Goal: Task Accomplishment & Management: Use online tool/utility

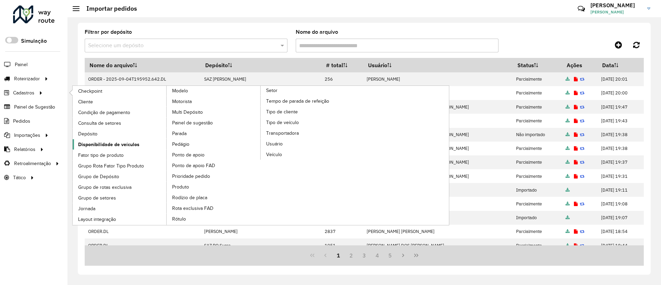
click at [112, 142] on span "Disponibilidade de veículos" at bounding box center [108, 144] width 61 height 7
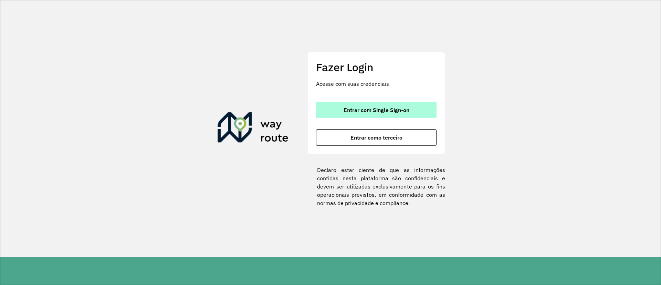
click at [370, 107] on span "Entrar com Single Sign-on" at bounding box center [376, 110] width 66 height 6
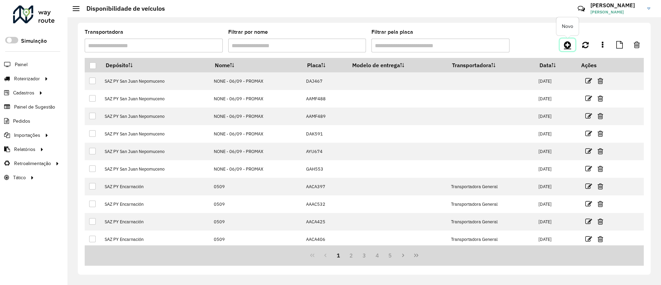
click at [564, 45] on icon at bounding box center [567, 45] width 7 height 8
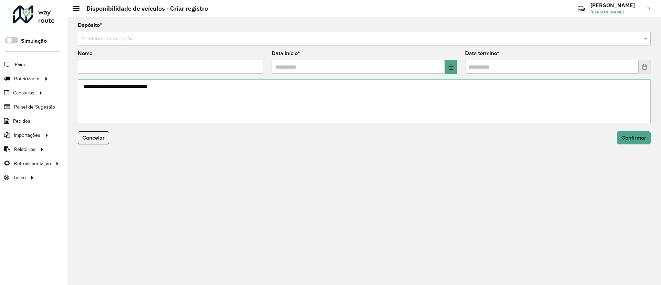
click at [383, 40] on input "text" at bounding box center [357, 39] width 552 height 8
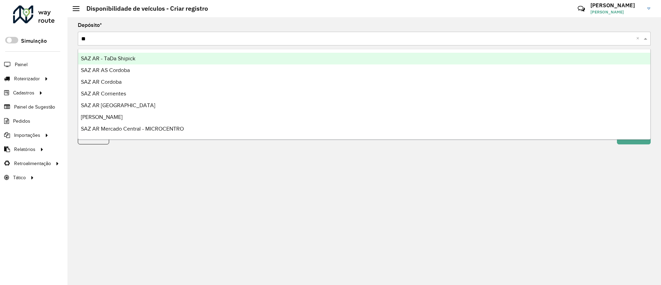
type input "***"
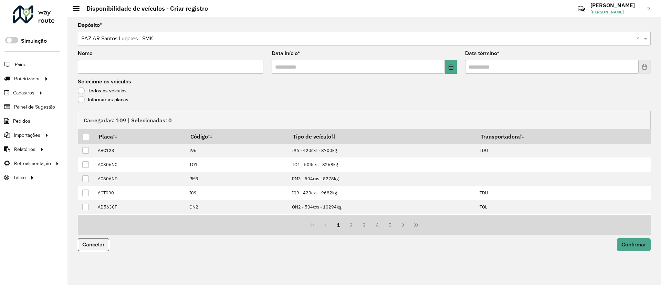
click at [218, 75] on formly-field "Nome" at bounding box center [171, 65] width 194 height 28
click at [215, 66] on input "Nome" at bounding box center [170, 67] width 185 height 14
type input "*********"
click at [443, 68] on input "text" at bounding box center [357, 67] width 173 height 14
click at [448, 68] on icon "Choose Date" at bounding box center [451, 67] width 6 height 6
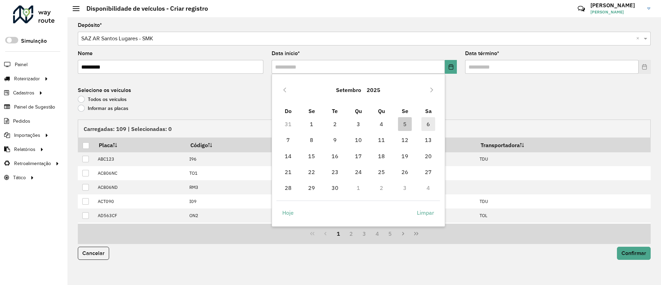
click at [424, 120] on span "6" at bounding box center [428, 124] width 14 height 14
type input "**********"
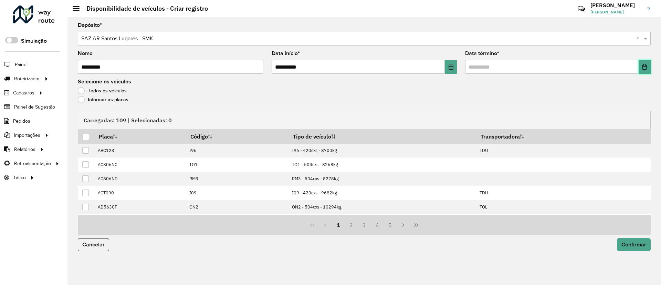
click at [646, 62] on button "Choose Date" at bounding box center [644, 67] width 12 height 14
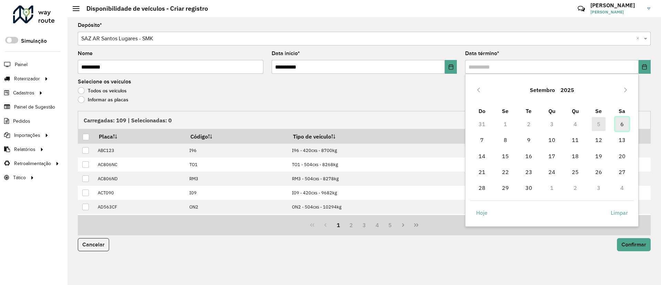
click at [626, 119] on span "6" at bounding box center [622, 124] width 14 height 14
type input "**********"
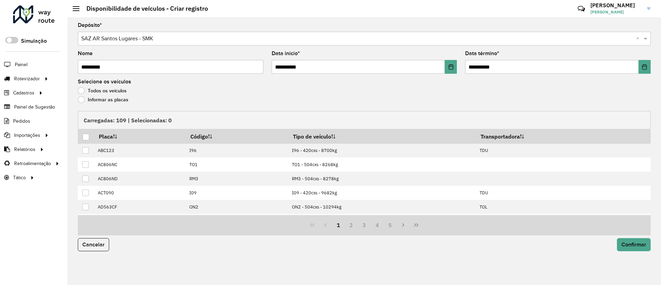
drag, startPoint x: 95, startPoint y: 97, endPoint x: 95, endPoint y: 103, distance: 5.5
click at [95, 97] on label "Informar as placas" at bounding box center [103, 99] width 51 height 7
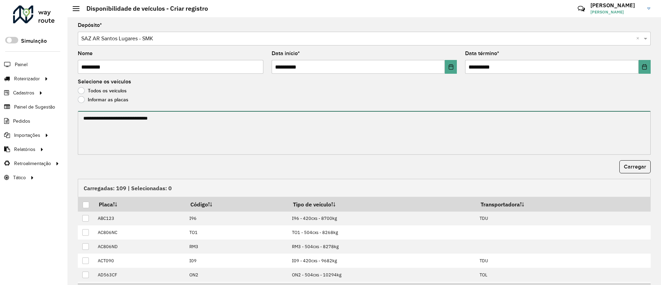
click at [98, 125] on textarea at bounding box center [364, 133] width 573 height 44
paste textarea "****** ****** ****** ****** ******* ******* ******* ****** ****** ****** ******…"
paste textarea "**********"
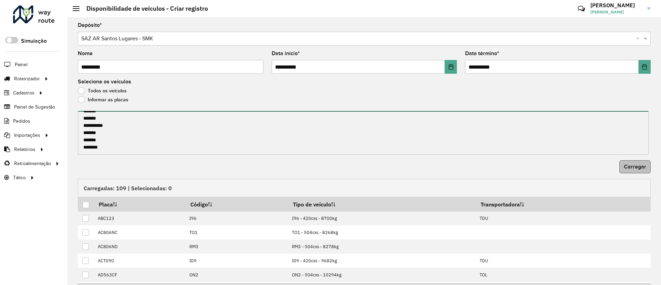
type textarea "**********"
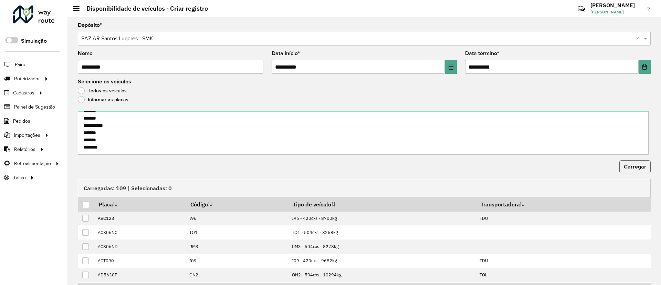
click at [628, 170] on button "Carregar" at bounding box center [634, 166] width 31 height 13
click at [86, 204] on div at bounding box center [86, 204] width 7 height 7
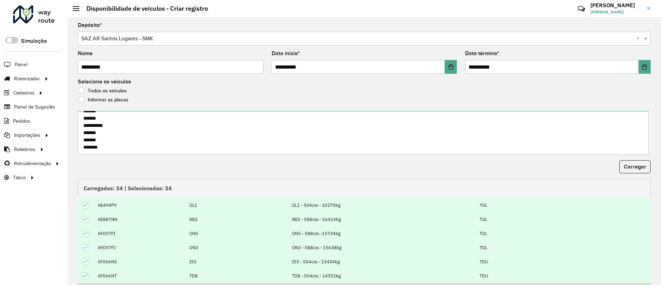
scroll to position [42, 0]
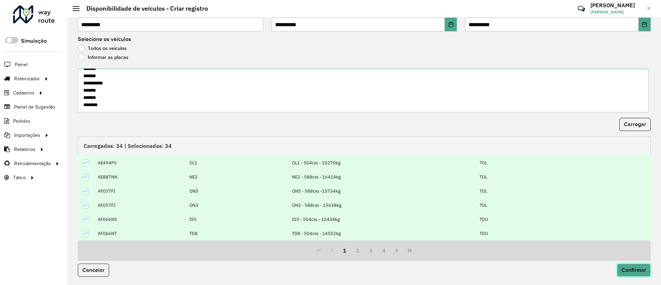
click at [624, 272] on span "Confirmar" at bounding box center [633, 270] width 25 height 6
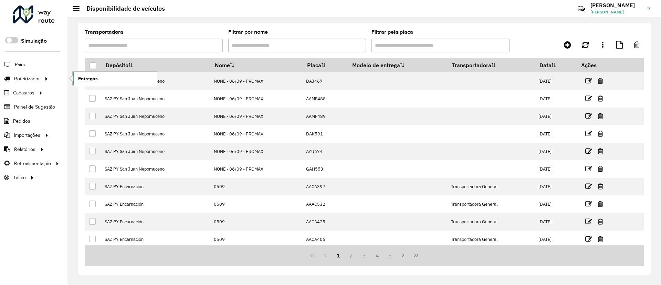
click at [90, 80] on span "Entregas" at bounding box center [88, 78] width 20 height 7
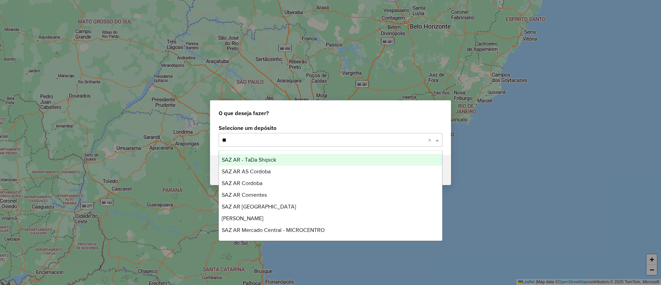
type input "***"
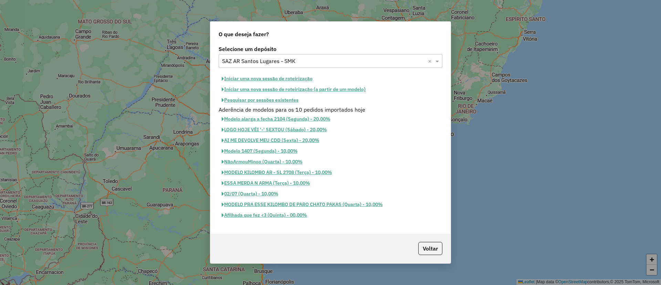
click at [256, 73] on button "Iniciar uma nova sessão de roteirização" at bounding box center [266, 78] width 97 height 11
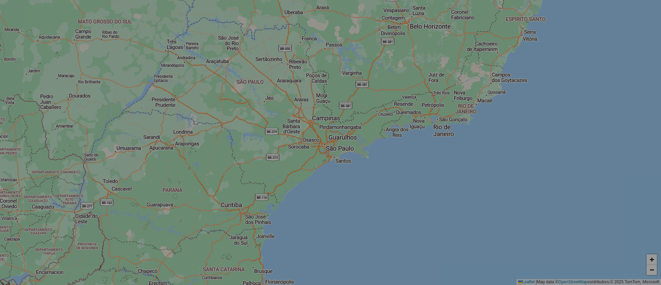
select select "*"
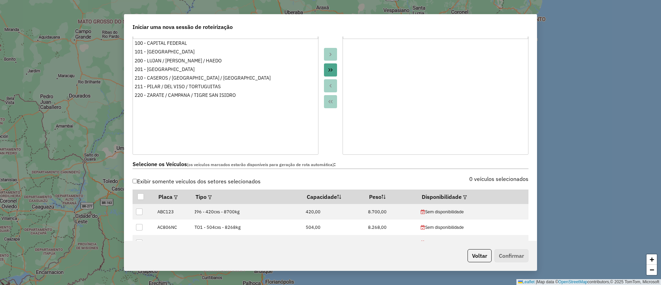
scroll to position [206, 0]
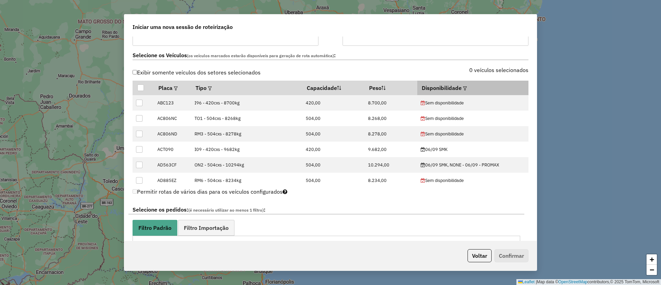
click at [463, 87] on em at bounding box center [465, 88] width 4 height 4
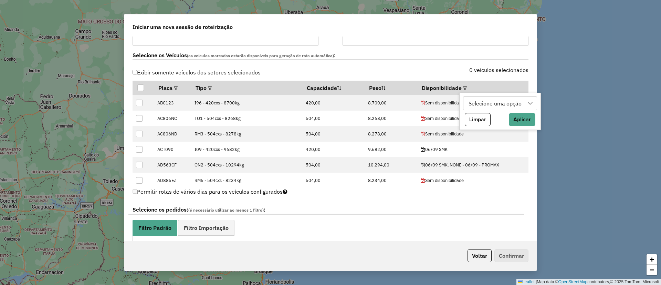
click at [475, 102] on div "Selecione uma opção" at bounding box center [495, 103] width 58 height 13
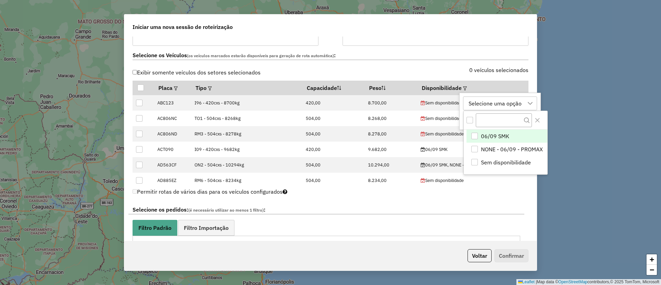
scroll to position [5, 31]
click at [487, 132] on span "06/09 SMK" at bounding box center [494, 136] width 28 height 8
click at [539, 123] on button "Close" at bounding box center [536, 120] width 11 height 11
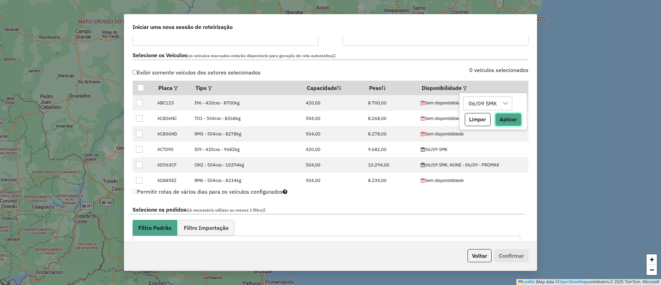
click at [502, 117] on button "Aplicar" at bounding box center [508, 119] width 26 height 13
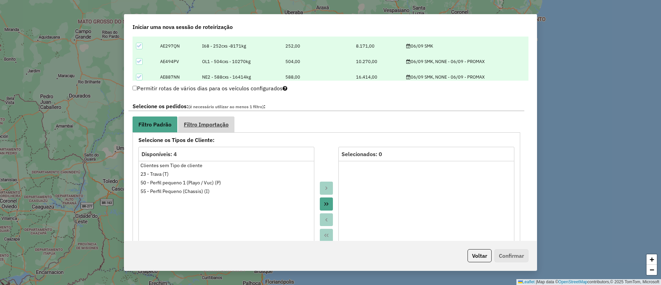
click at [212, 130] on link "Filtro Importação" at bounding box center [206, 123] width 56 height 15
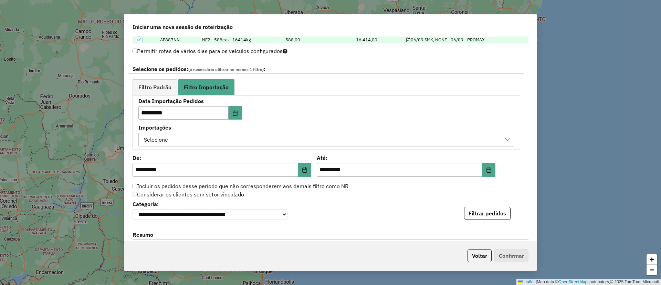
scroll to position [361, 0]
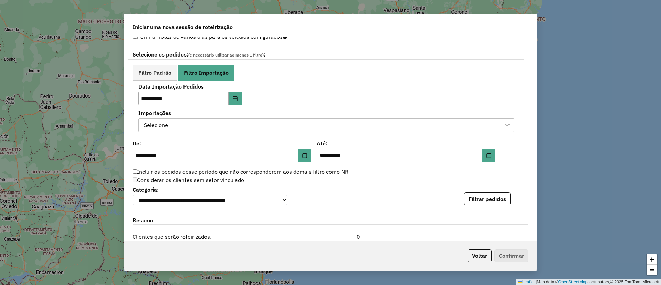
click at [263, 121] on div "Selecione" at bounding box center [320, 124] width 359 height 13
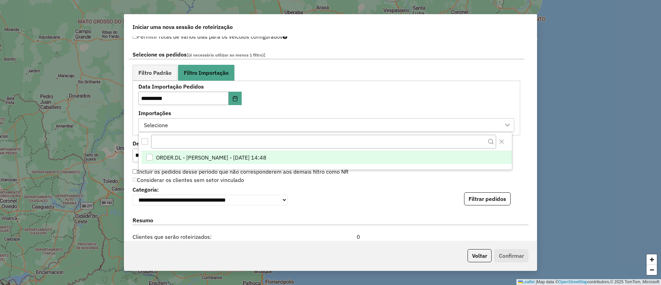
scroll to position [5, 31]
click at [266, 157] on span "ORDER.DL - [PERSON_NAME] - [DATE] 14:48" at bounding box center [211, 157] width 110 height 8
click at [405, 189] on div "**********" at bounding box center [330, 194] width 396 height 21
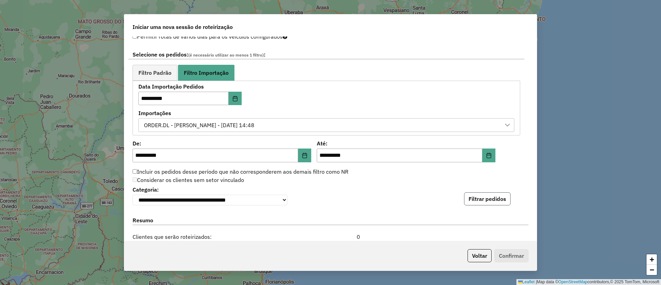
click at [483, 197] on button "Filtrar pedidos" at bounding box center [487, 198] width 46 height 13
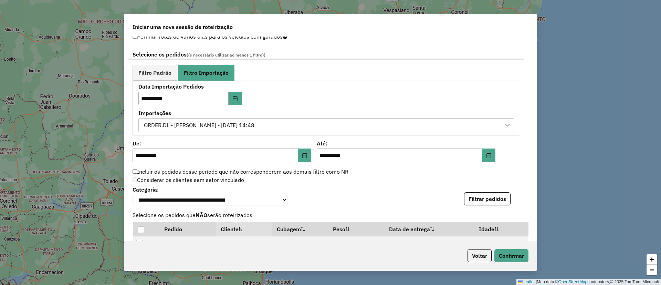
scroll to position [610, 0]
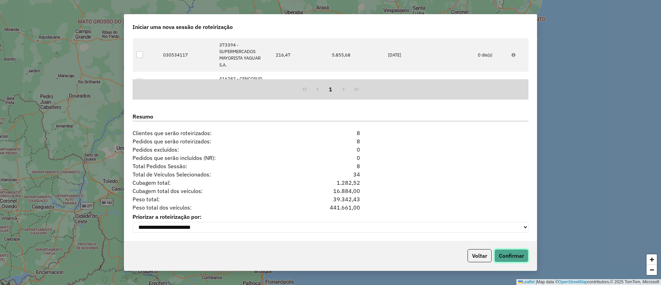
click at [513, 252] on button "Confirmar" at bounding box center [511, 255] width 34 height 13
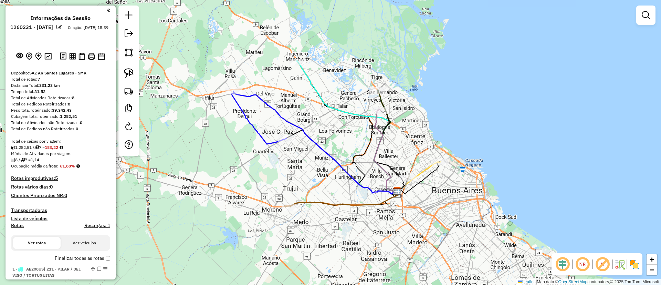
click at [310, 82] on icon at bounding box center [347, 127] width 100 height 132
select select "**********"
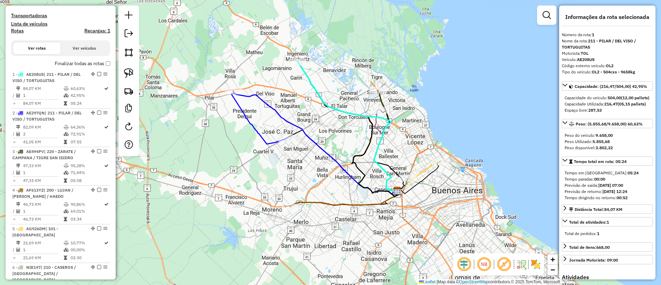
scroll to position [259, 0]
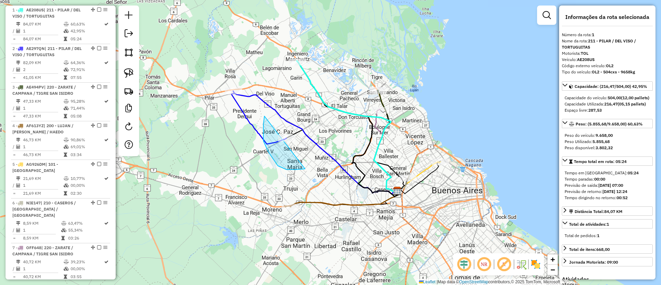
drag, startPoint x: 265, startPoint y: 116, endPoint x: 312, endPoint y: 138, distance: 52.3
drag, startPoint x: 223, startPoint y: 100, endPoint x: 262, endPoint y: 68, distance: 50.9
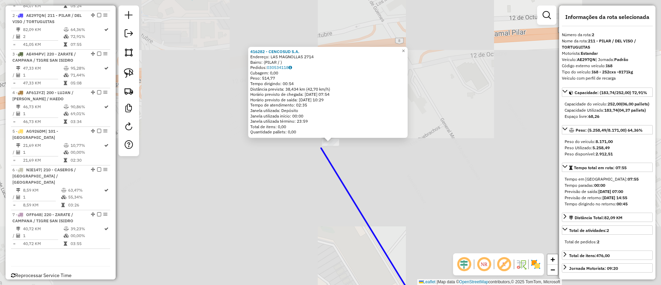
scroll to position [297, 0]
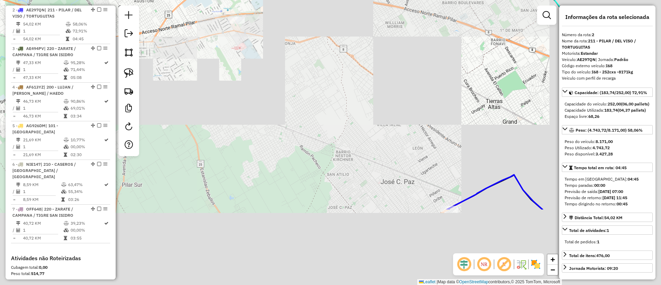
drag, startPoint x: 420, startPoint y: 145, endPoint x: 253, endPoint y: 41, distance: 197.4
click at [253, 41] on div "Janela de atendimento Grade de atendimento Capacidade Transportadoras Veículos …" at bounding box center [330, 142] width 661 height 285
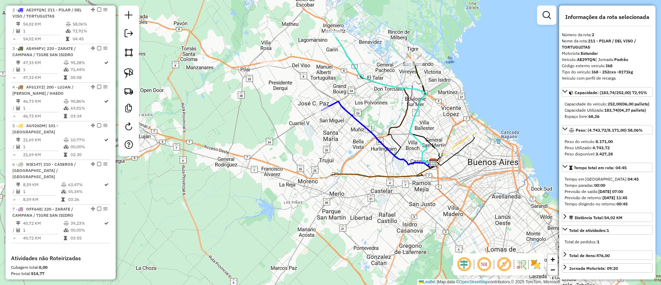
click at [339, 103] on icon at bounding box center [376, 133] width 111 height 64
click at [343, 111] on icon at bounding box center [376, 133] width 111 height 64
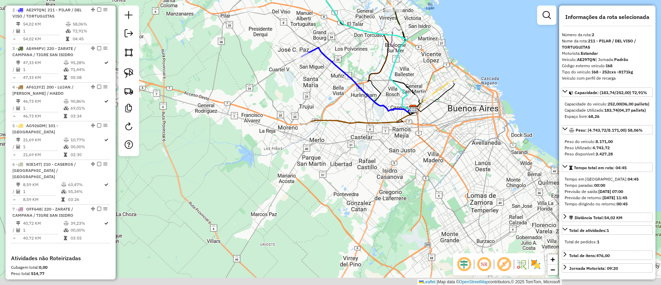
drag, startPoint x: 370, startPoint y: 130, endPoint x: 353, endPoint y: 124, distance: 17.1
click at [349, 75] on icon at bounding box center [356, 79] width 111 height 64
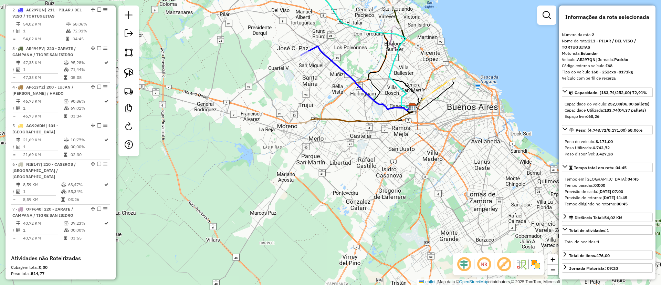
click at [354, 120] on icon at bounding box center [355, 115] width 113 height 16
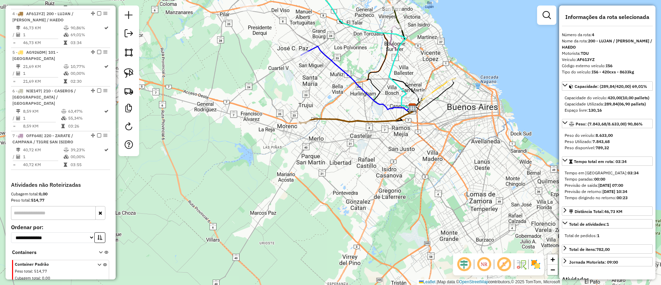
scroll to position [374, 0]
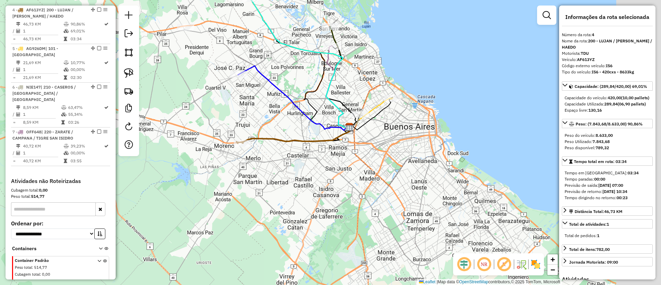
drag, startPoint x: 281, startPoint y: 107, endPoint x: 261, endPoint y: 116, distance: 21.4
click at [261, 116] on div "Janela de atendimento Grade de atendimento Capacidade Transportadoras Veículos …" at bounding box center [330, 142] width 661 height 285
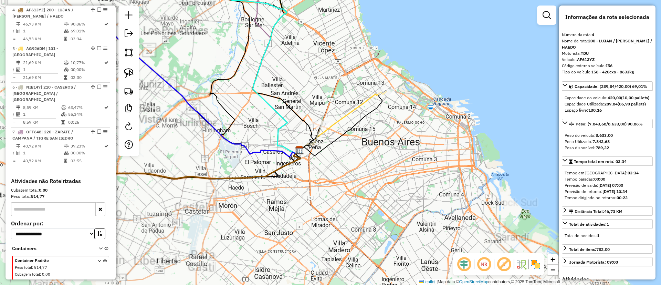
click at [361, 104] on icon at bounding box center [342, 121] width 87 height 58
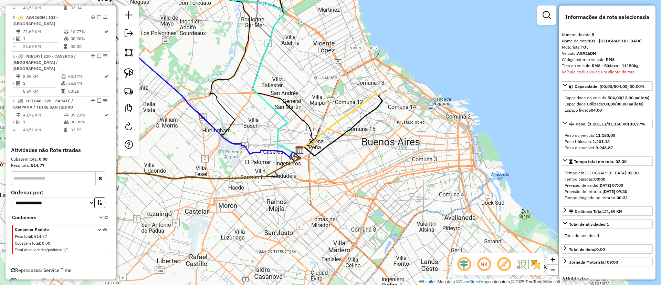
scroll to position [409, 0]
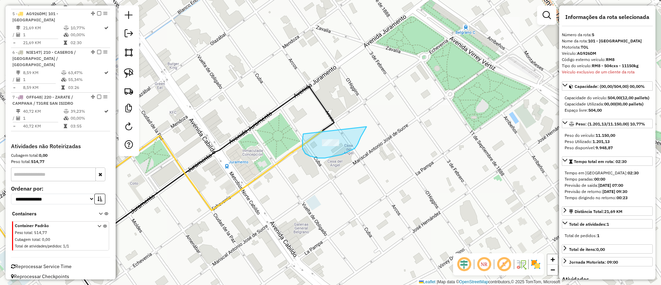
drag, startPoint x: 302, startPoint y: 147, endPoint x: 367, endPoint y: 126, distance: 67.5
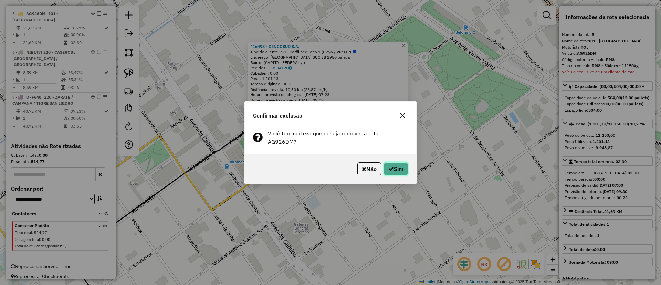
click at [390, 166] on icon "button" at bounding box center [391, 169] width 6 height 6
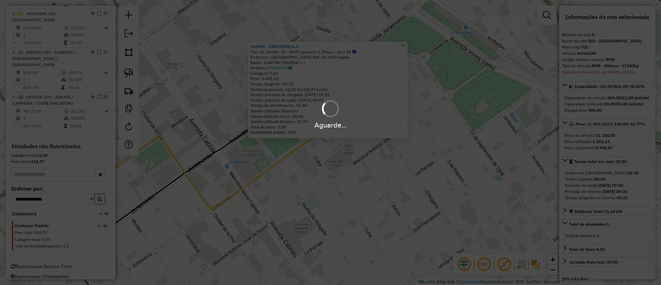
scroll to position [371, 0]
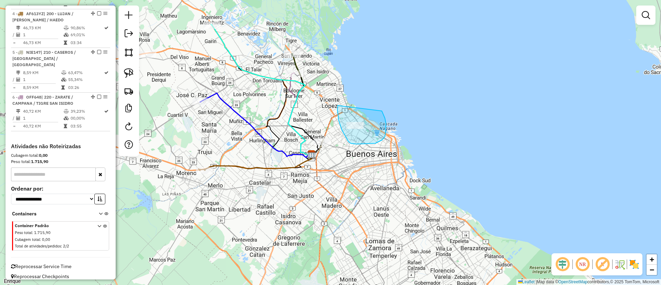
drag, startPoint x: 350, startPoint y: 143, endPoint x: 382, endPoint y: 111, distance: 45.3
click at [318, 149] on icon at bounding box center [303, 114] width 30 height 81
select select "**********"
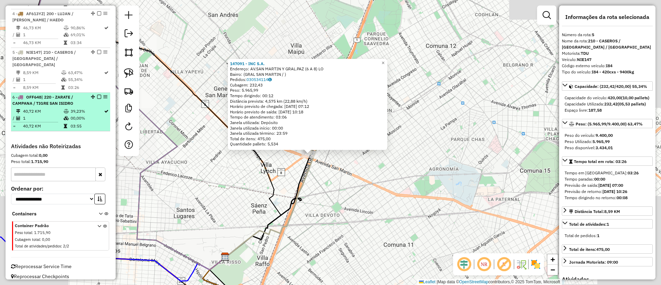
click at [82, 100] on li "6 - OFF648 | 220 - ZARATE / [GEOGRAPHIC_DATA] / TIGRE SAN ISIDRO 40,72 KM 39,23…" at bounding box center [60, 112] width 99 height 39
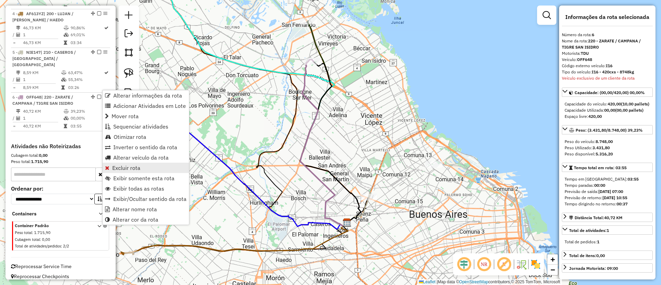
click at [146, 163] on link "Excluir rota" at bounding box center [146, 167] width 86 height 10
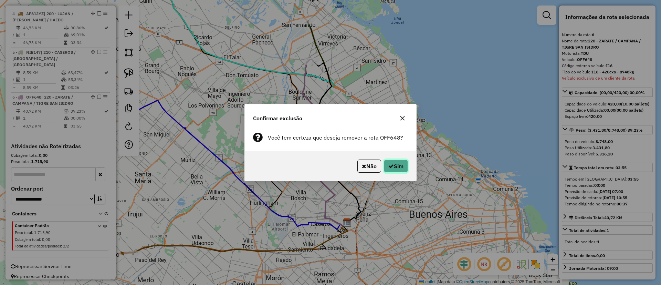
click at [397, 167] on button "Sim" at bounding box center [396, 165] width 24 height 13
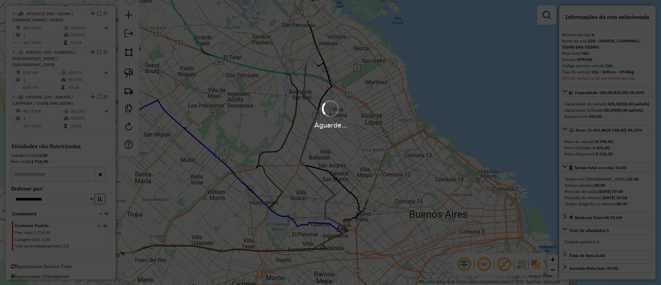
scroll to position [332, 0]
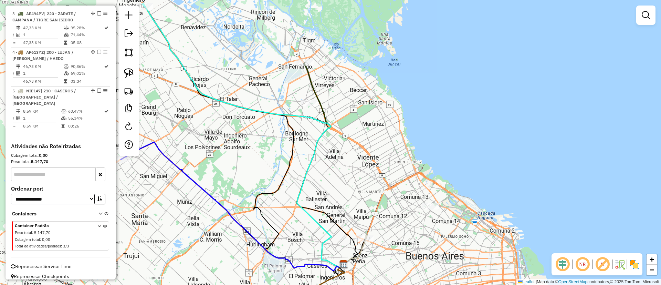
click at [310, 79] on icon at bounding box center [320, 165] width 47 height 205
select select "**********"
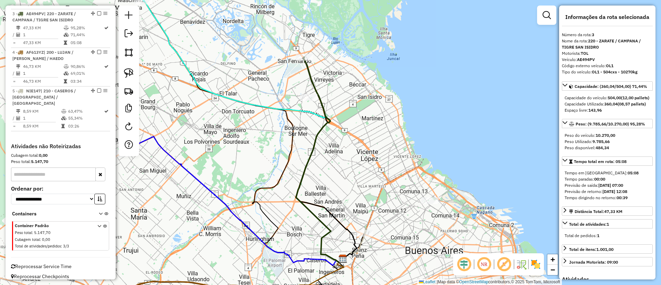
drag, startPoint x: 387, startPoint y: 174, endPoint x: 380, endPoint y: 102, distance: 72.3
click at [380, 102] on div "Janela de atendimento Grade de atendimento Capacidade Transportadoras Veículos …" at bounding box center [330, 142] width 661 height 285
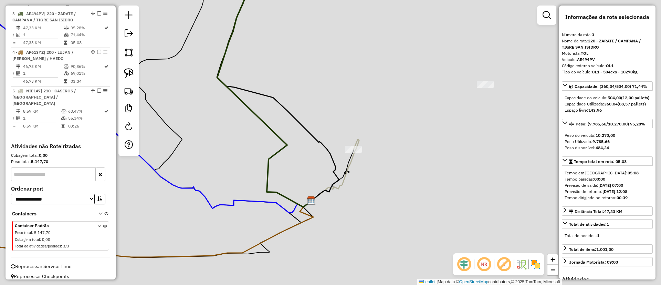
click at [352, 159] on icon at bounding box center [335, 169] width 48 height 61
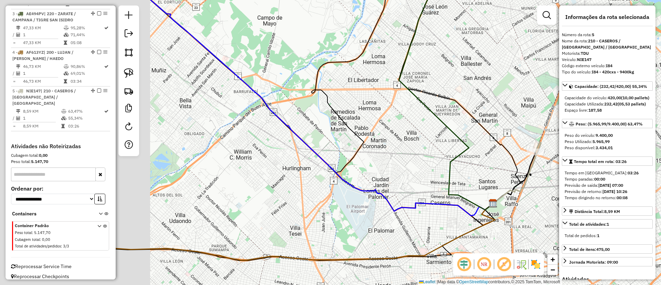
drag, startPoint x: 261, startPoint y: 149, endPoint x: 403, endPoint y: 149, distance: 142.1
click at [403, 149] on div "Janela de atendimento Grade de atendimento Capacidade Transportadoras Veículos …" at bounding box center [330, 142] width 661 height 285
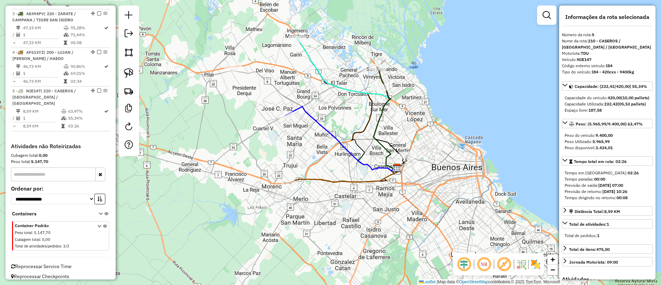
click at [327, 179] on icon at bounding box center [340, 176] width 113 height 16
click at [312, 121] on icon at bounding box center [340, 138] width 111 height 64
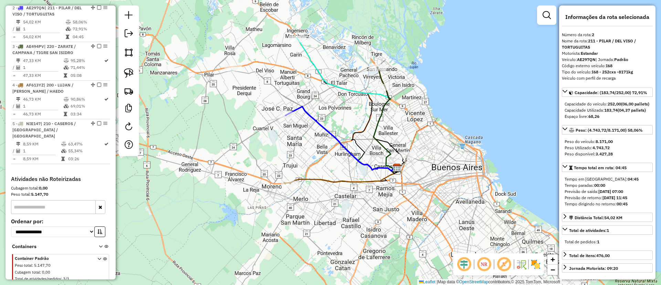
scroll to position [297, 0]
click at [314, 63] on icon at bounding box center [346, 104] width 100 height 132
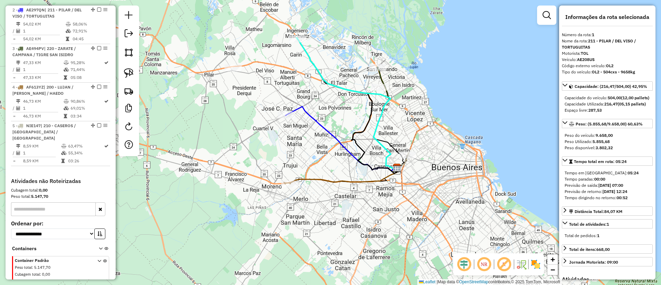
scroll to position [259, 0]
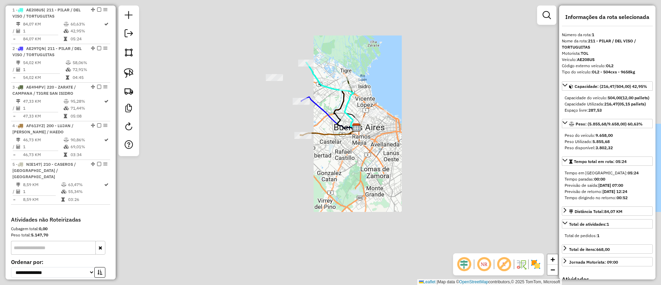
click at [322, 106] on icon at bounding box center [328, 113] width 55 height 32
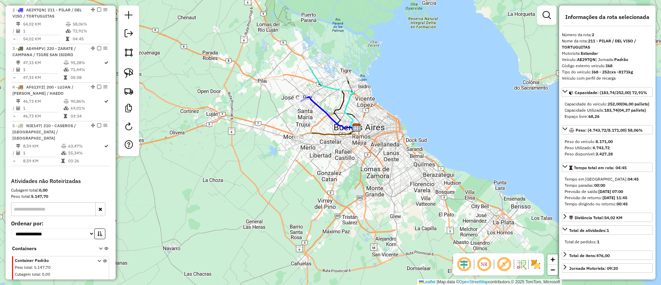
click at [322, 132] on icon at bounding box center [328, 131] width 56 height 8
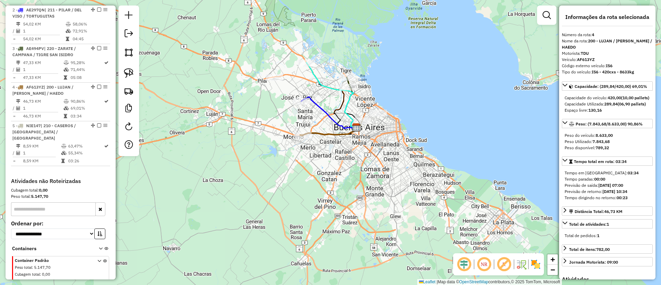
scroll to position [332, 0]
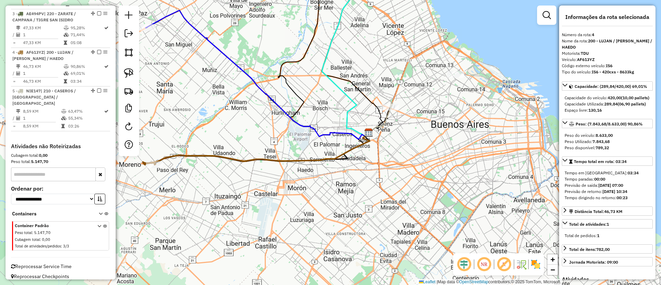
click at [387, 114] on icon at bounding box center [380, 117] width 24 height 30
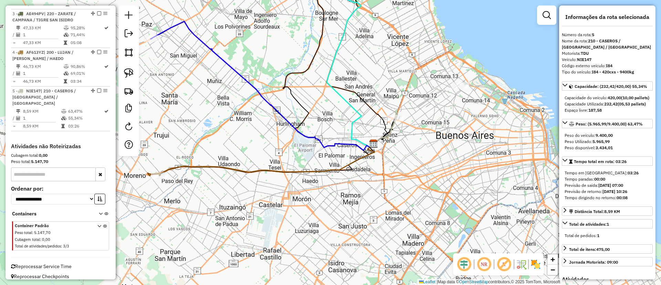
drag, startPoint x: 370, startPoint y: 48, endPoint x: 388, endPoint y: 180, distance: 133.5
click at [395, 194] on div "Janela de atendimento Grade de atendimento Capacidade Transportadoras Veículos …" at bounding box center [330, 142] width 661 height 285
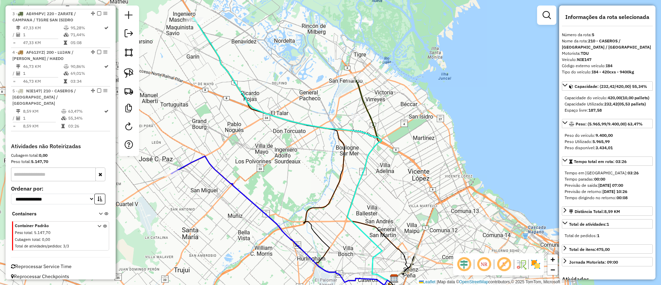
click at [363, 92] on icon at bounding box center [370, 179] width 47 height 205
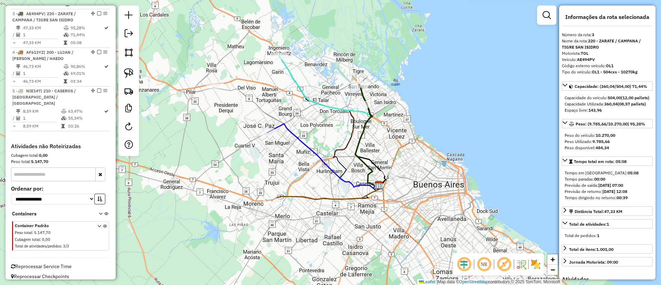
click at [311, 99] on icon at bounding box center [328, 121] width 100 height 132
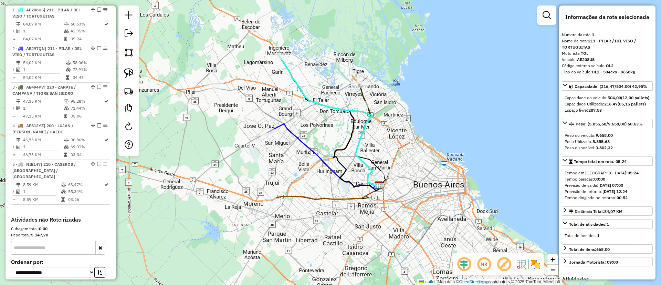
click at [304, 147] on icon at bounding box center [322, 156] width 111 height 64
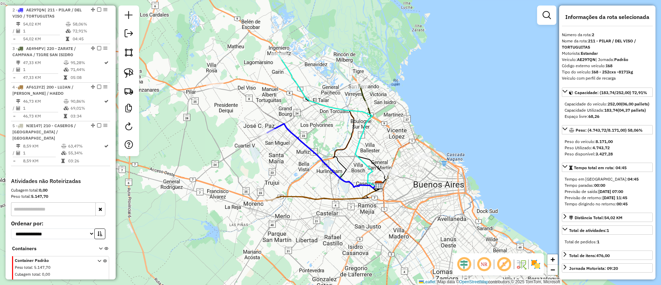
click at [306, 196] on icon at bounding box center [322, 193] width 113 height 16
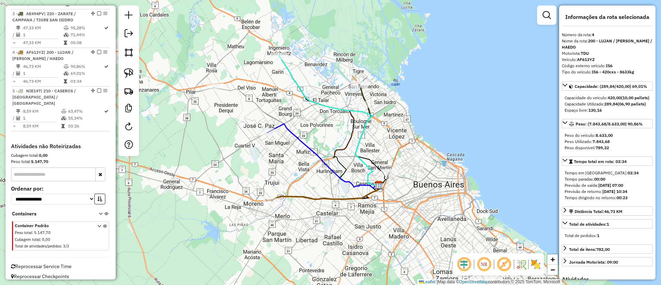
scroll to position [126, 0]
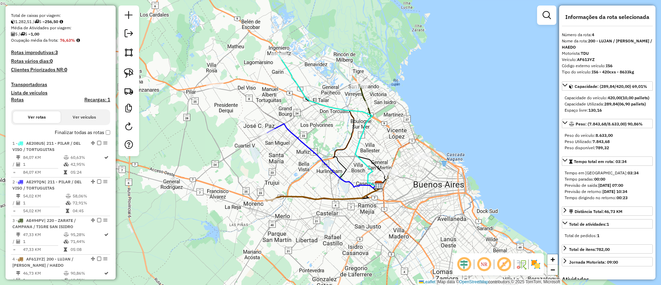
click at [76, 132] on label "Finalizar todas as rotas" at bounding box center [82, 132] width 55 height 7
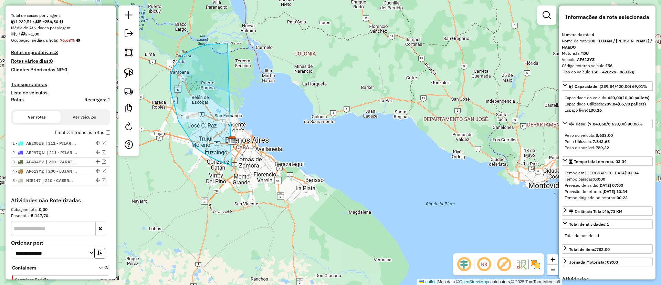
drag, startPoint x: 182, startPoint y: 56, endPoint x: 293, endPoint y: 119, distance: 127.4
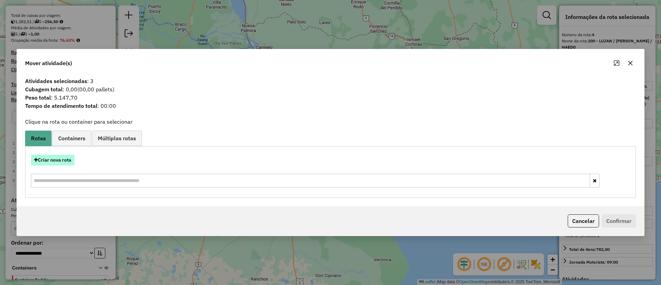
click at [65, 162] on button "Criar nova rota" at bounding box center [52, 159] width 43 height 11
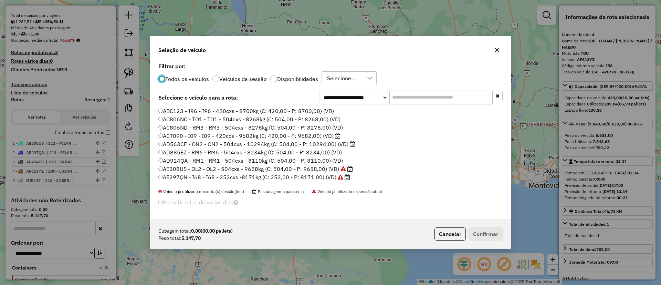
scroll to position [4, 2]
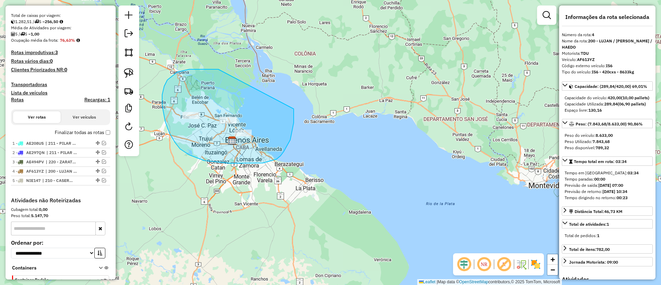
drag, startPoint x: 189, startPoint y: 69, endPoint x: 293, endPoint y: 109, distance: 111.5
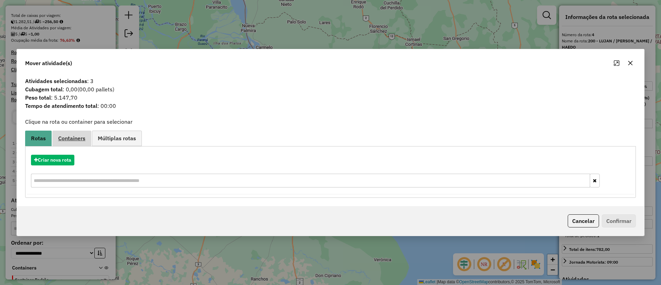
click at [76, 137] on span "Containers" at bounding box center [71, 138] width 27 height 6
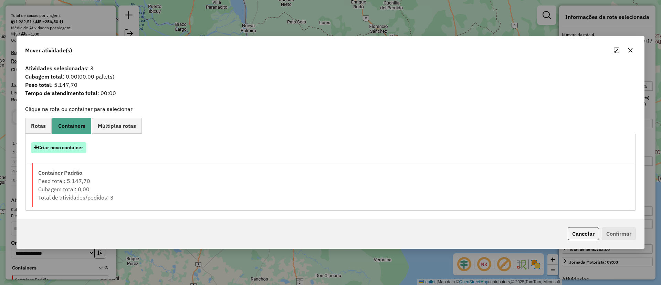
click at [74, 146] on button "Criar novo container" at bounding box center [58, 147] width 55 height 11
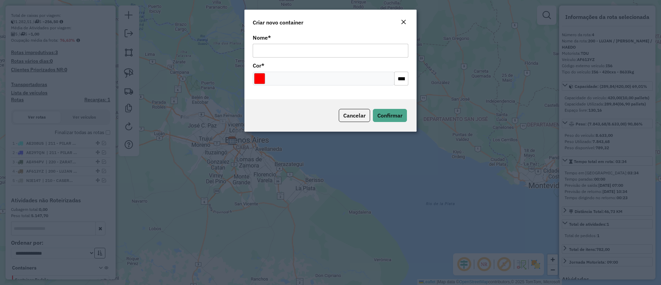
click at [320, 50] on input "Nome *" at bounding box center [331, 51] width 156 height 14
type input "******"
click at [379, 116] on span "Confirmar" at bounding box center [389, 115] width 25 height 7
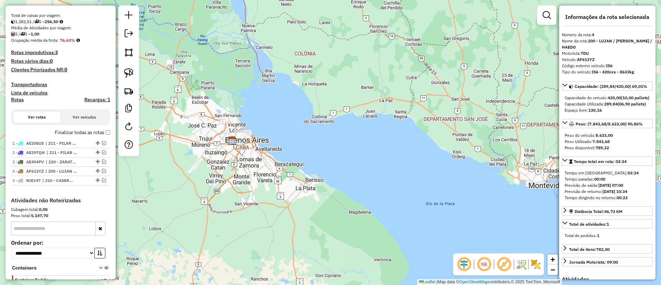
scroll to position [216, 0]
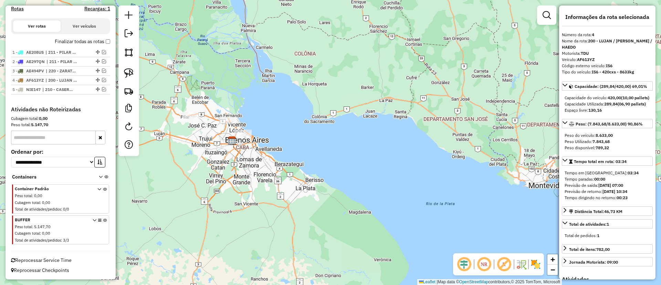
click at [104, 218] on icon at bounding box center [105, 231] width 4 height 26
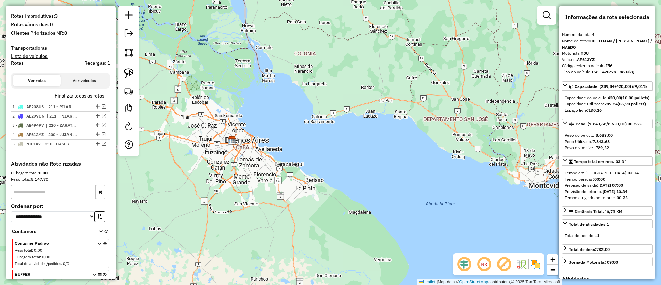
scroll to position [62, 0]
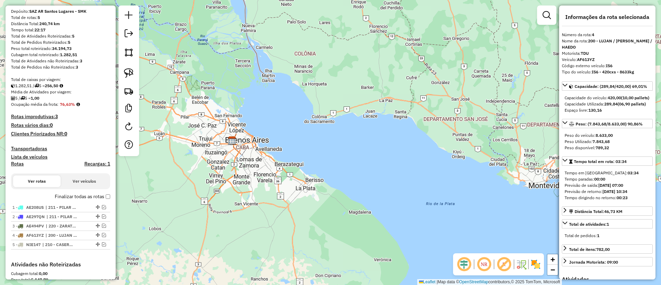
click at [94, 166] on h4 "Recargas: 1" at bounding box center [97, 164] width 26 height 6
click at [82, 195] on label "Finalizar todas as rotas" at bounding box center [82, 196] width 55 height 7
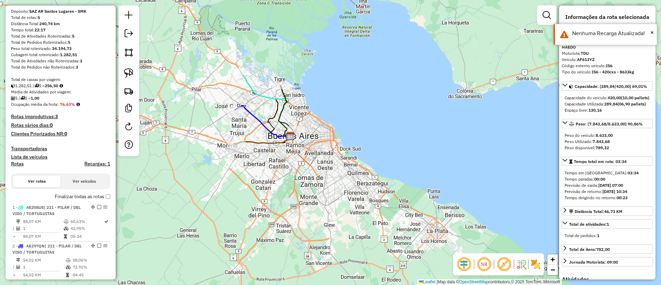
click at [259, 143] on icon at bounding box center [262, 140] width 56 height 8
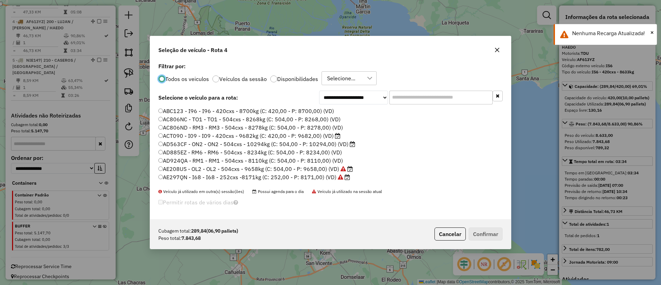
scroll to position [4, 2]
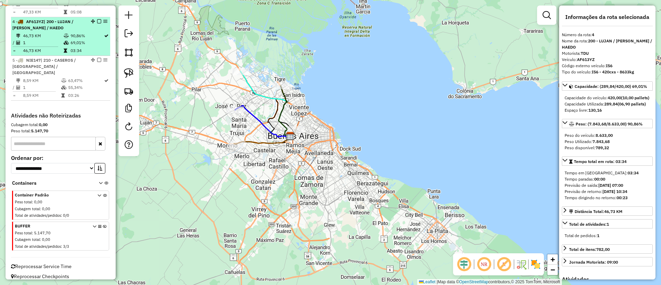
click at [97, 22] on em at bounding box center [99, 21] width 4 height 4
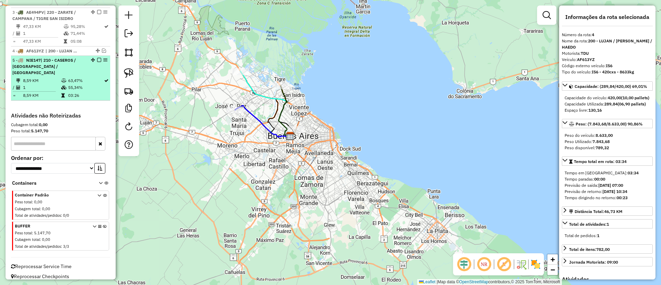
click at [90, 77] on td "63,47%" at bounding box center [86, 80] width 36 height 7
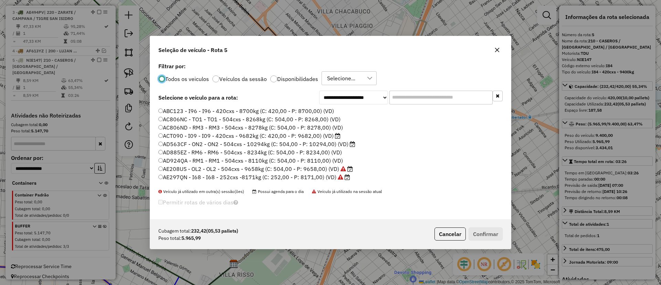
scroll to position [4, 2]
click at [227, 80] on label "Veículos da sessão" at bounding box center [242, 79] width 47 height 6
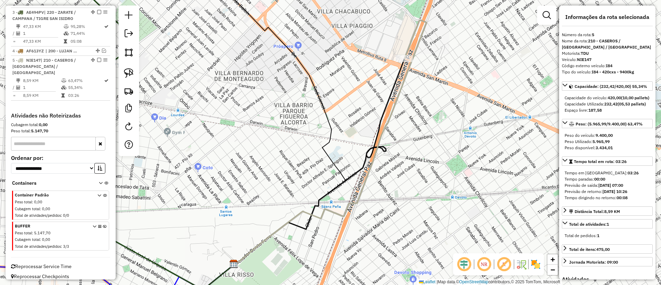
click at [85, 84] on td "55,34%" at bounding box center [86, 87] width 36 height 7
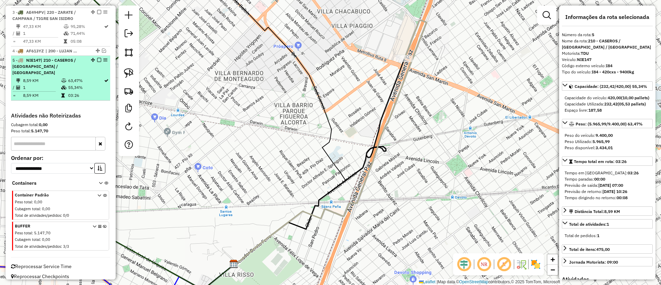
click at [98, 63] on div "5 - NIE147 | 210 - CASEROS / [GEOGRAPHIC_DATA] / [GEOGRAPHIC_DATA]" at bounding box center [60, 66] width 96 height 19
click at [97, 62] on em at bounding box center [99, 60] width 4 height 4
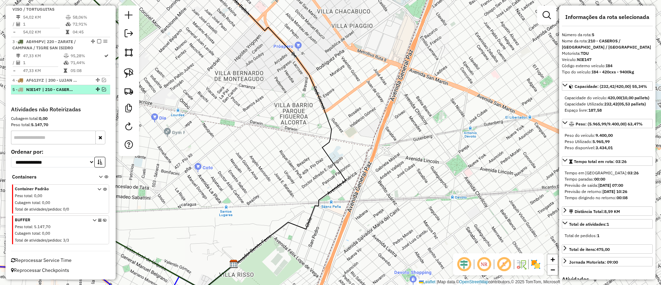
scroll to position [304, 0]
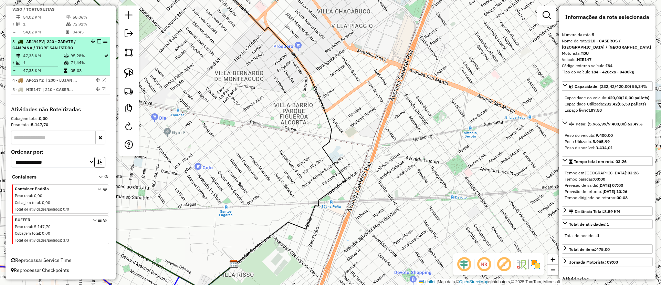
click at [95, 56] on td "95,28%" at bounding box center [86, 55] width 33 height 7
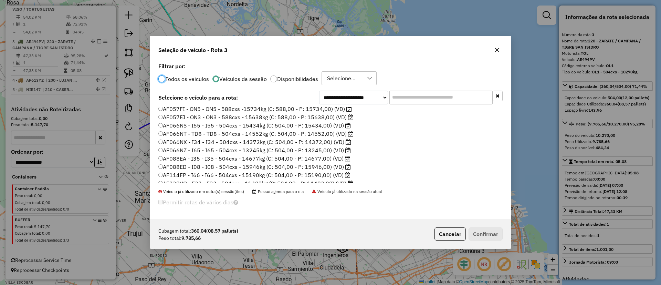
scroll to position [0, 0]
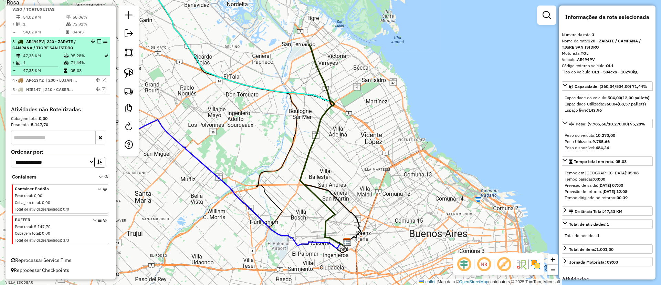
click at [89, 58] on td "95,28%" at bounding box center [86, 55] width 33 height 7
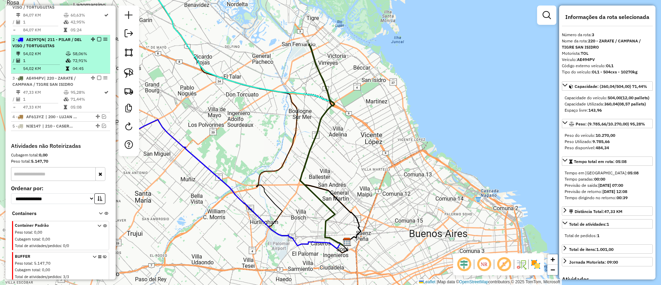
scroll to position [253, 0]
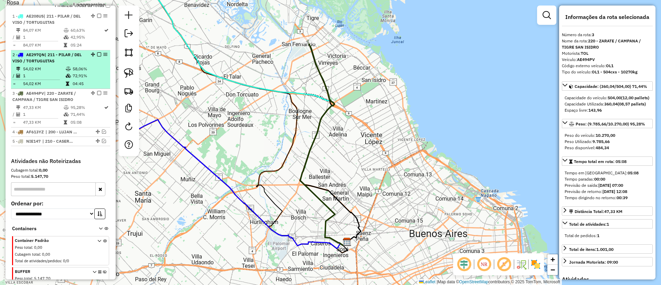
click at [93, 69] on td "58,06%" at bounding box center [89, 68] width 35 height 7
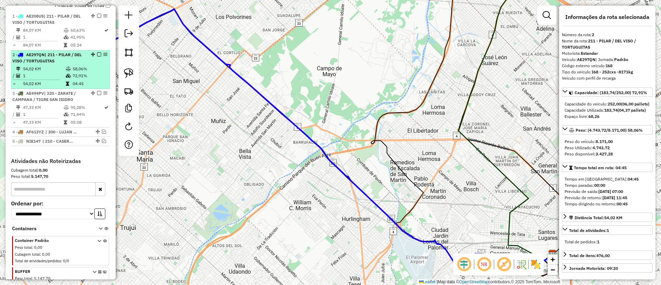
click at [99, 56] on em at bounding box center [99, 54] width 4 height 4
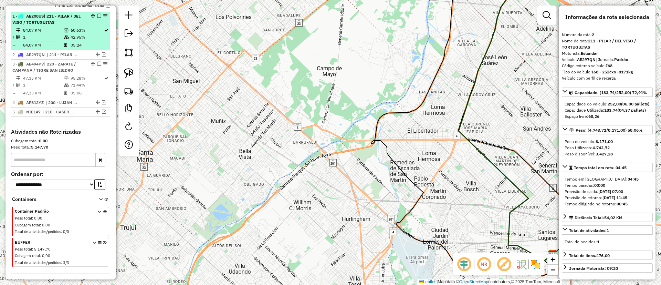
click at [92, 43] on td "05:24" at bounding box center [86, 45] width 33 height 7
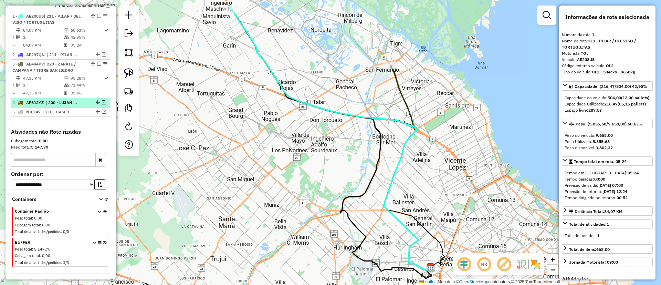
click at [81, 101] on div "4 - AF613YZ | 200 - LUJAN / [PERSON_NAME] / HAEDO" at bounding box center [48, 102] width 73 height 6
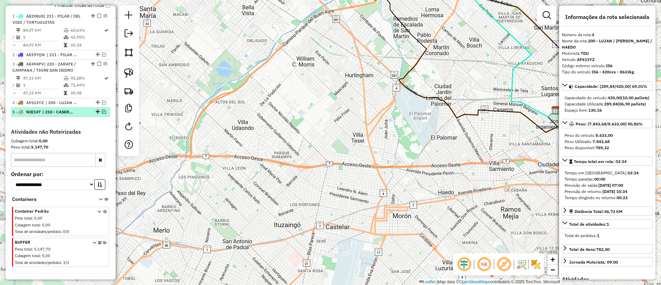
click at [81, 109] on div "5 - NIE147 | 210 - CASEROS / [GEOGRAPHIC_DATA] / [GEOGRAPHIC_DATA]" at bounding box center [48, 112] width 73 height 6
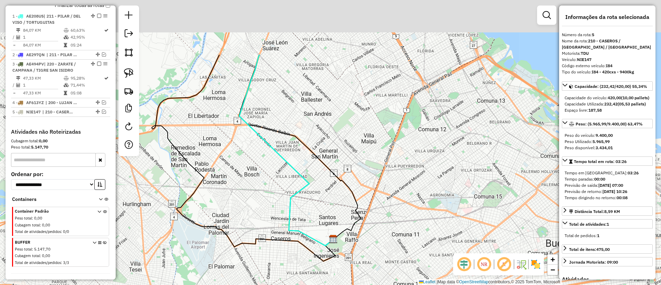
drag, startPoint x: 237, startPoint y: 109, endPoint x: 261, endPoint y: 192, distance: 86.7
click at [261, 192] on div "Janela de atendimento Grade de atendimento Capacidade Transportadoras Veículos …" at bounding box center [330, 142] width 661 height 285
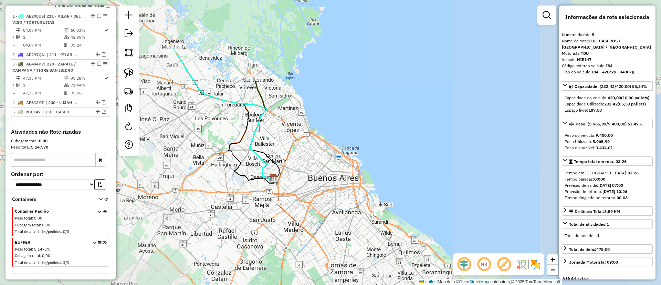
click at [255, 117] on div "Janela de atendimento Grade de atendimento Capacidade Transportadoras Veículos …" at bounding box center [330, 142] width 661 height 285
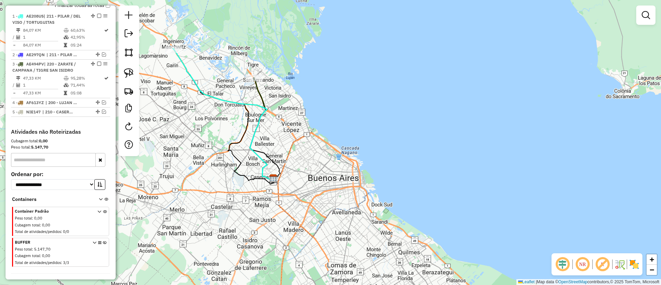
click at [253, 102] on icon at bounding box center [223, 114] width 100 height 132
select select "**********"
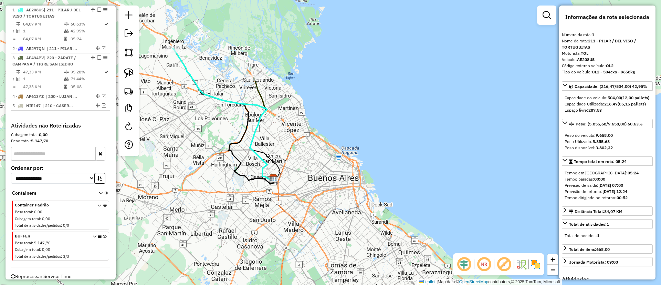
click at [260, 93] on icon at bounding box center [261, 128] width 23 height 103
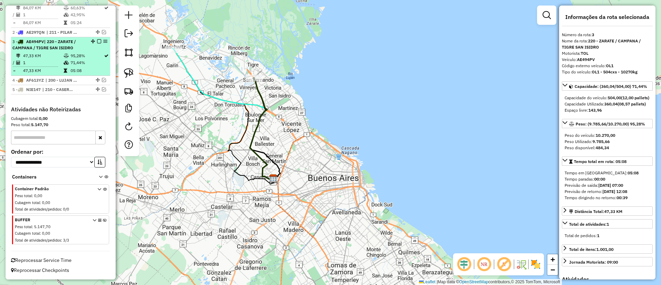
click at [87, 62] on td "71,44%" at bounding box center [86, 62] width 33 height 7
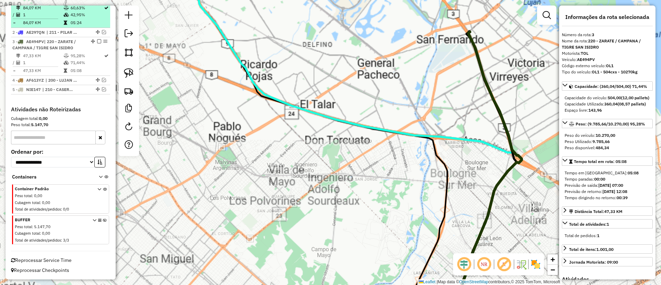
scroll to position [223, 0]
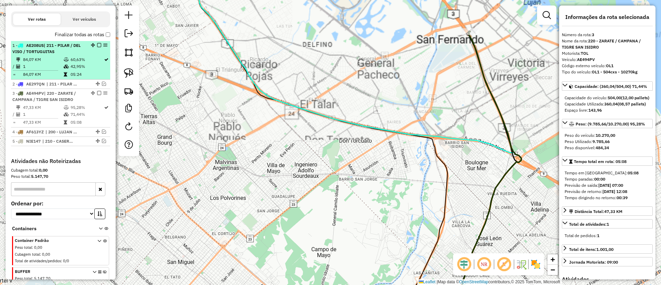
click at [83, 65] on td "42,95%" at bounding box center [86, 66] width 33 height 7
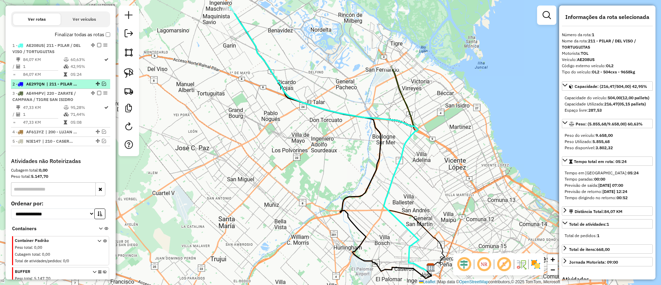
click at [69, 82] on span "| 211 - PILAR / DEL VISO / TORTUGUITAS" at bounding box center [62, 84] width 32 height 6
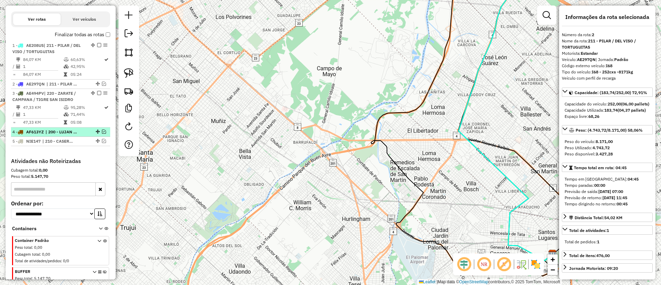
click at [72, 130] on span "| 200 - LUJAN / [PERSON_NAME] / HAEDO" at bounding box center [61, 132] width 32 height 6
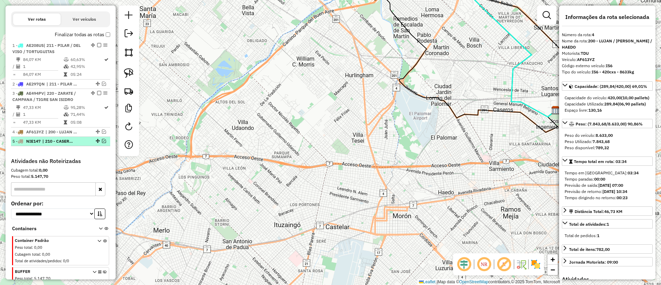
click at [74, 145] on li "5 - NIE147 | 210 - CASEROS / [GEOGRAPHIC_DATA] / [GEOGRAPHIC_DATA]" at bounding box center [60, 141] width 99 height 9
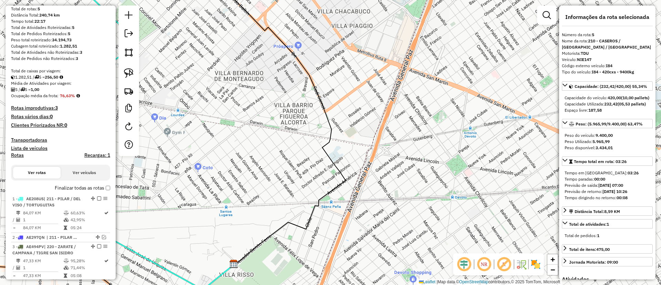
scroll to position [68, 0]
click at [64, 184] on div "Depósito: SAZ AR Santos Lugares - SMK Total de rotas: 5 Distância Total: 240,74…" at bounding box center [60, 156] width 105 height 311
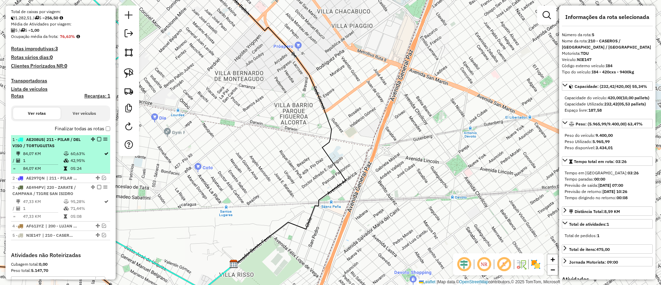
scroll to position [172, 0]
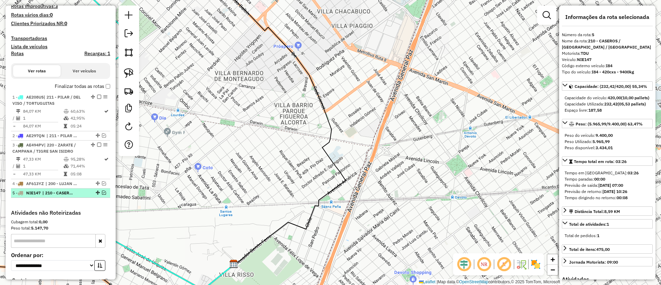
click at [55, 190] on span "| 210 - CASEROS / [GEOGRAPHIC_DATA] / [GEOGRAPHIC_DATA]" at bounding box center [58, 193] width 32 height 6
click at [55, 181] on span "| 200 - LUJAN / [PERSON_NAME] / HAEDO" at bounding box center [61, 183] width 32 height 6
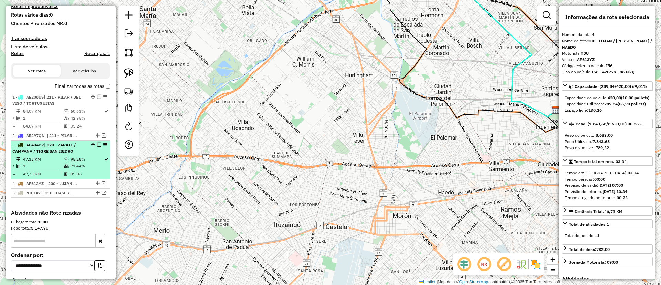
click at [60, 146] on span "| 220 - ZARATE / CAMPANA / TIGRE SAN ISIDRO" at bounding box center [43, 147] width 63 height 11
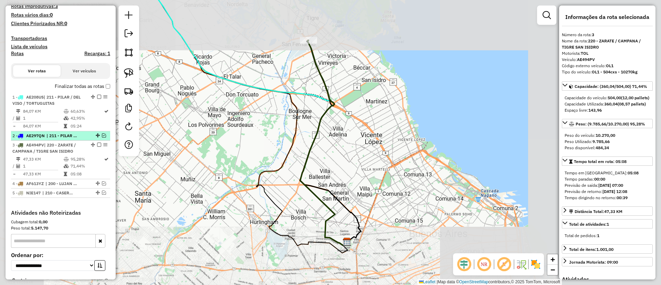
click at [60, 136] on span "| 211 - PILAR / DEL VISO / TORTUGUITAS" at bounding box center [62, 135] width 32 height 6
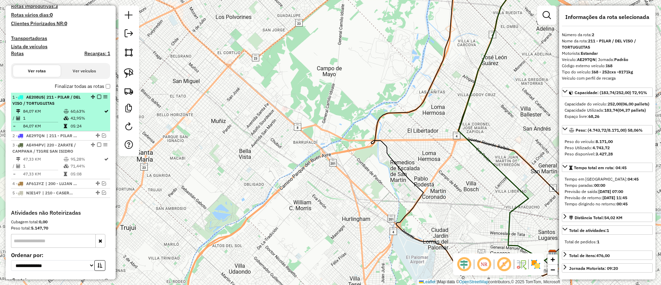
click at [64, 115] on td at bounding box center [66, 118] width 7 height 7
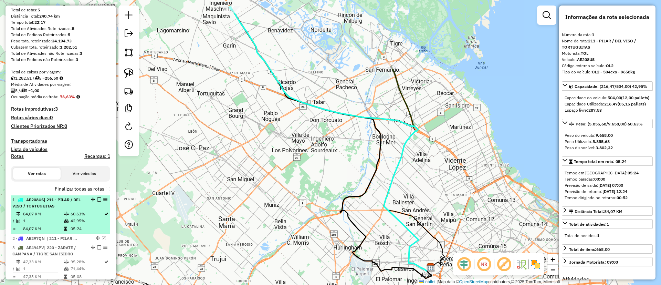
scroll to position [103, 0]
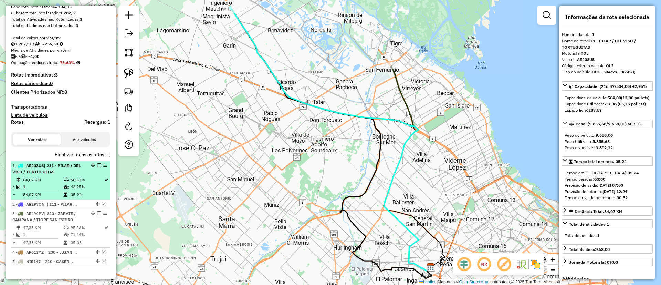
click at [71, 178] on td "60,63%" at bounding box center [86, 179] width 33 height 7
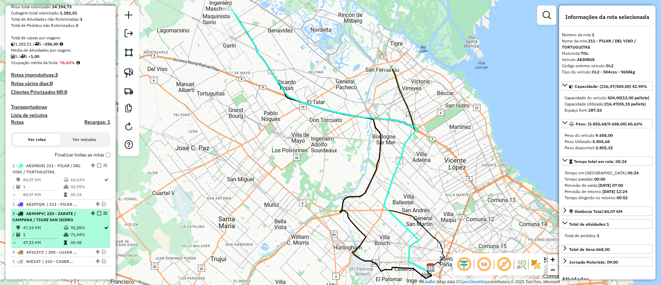
click at [74, 225] on td "95,28%" at bounding box center [86, 227] width 33 height 7
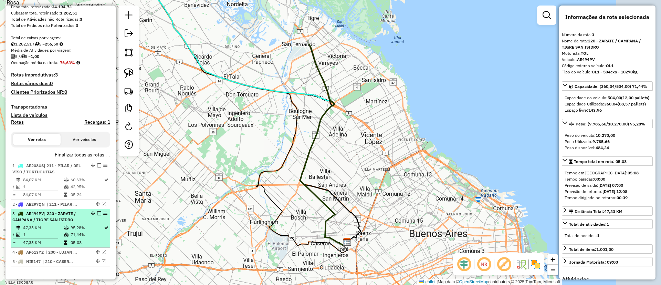
click at [71, 210] on li "3 - AE494PV | 220 - ZARATE / [GEOGRAPHIC_DATA] / TIGRE SAN ISIDRO 47,33 KM 95,2…" at bounding box center [60, 228] width 99 height 39
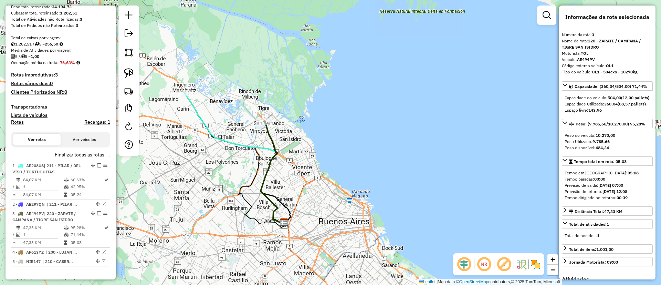
click at [206, 127] on icon at bounding box center [233, 158] width 100 height 132
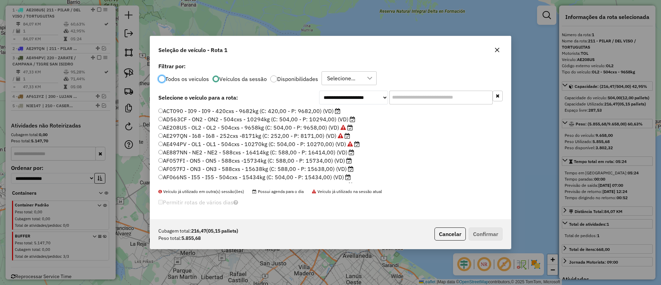
scroll to position [4, 2]
click at [318, 110] on label "ACT090 - I09 - I09 - 420cxs - 9682kg (C: 420,00 - P: 9682,00) (VD)" at bounding box center [249, 111] width 182 height 8
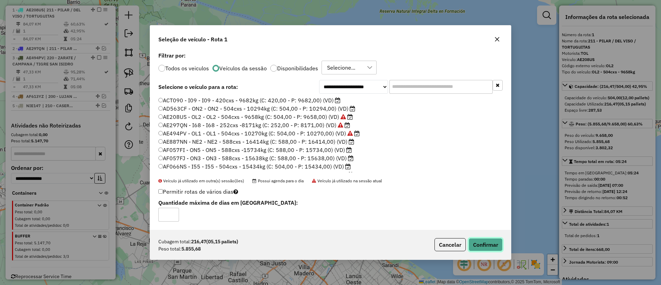
click at [484, 244] on button "Confirmar" at bounding box center [485, 244] width 34 height 13
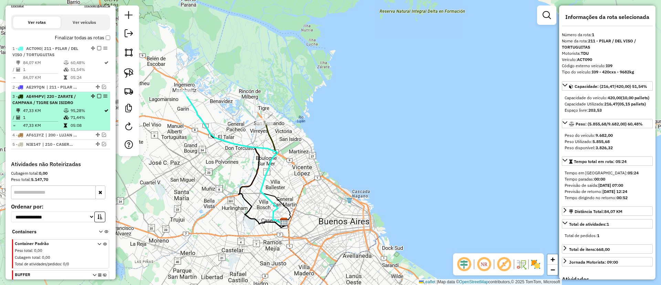
scroll to position [207, 0]
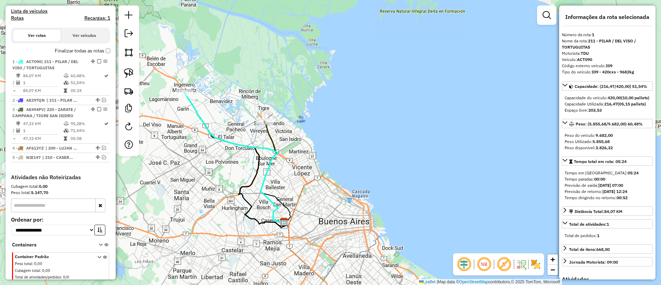
click at [85, 52] on label "Finalizar todas as rotas" at bounding box center [82, 50] width 55 height 7
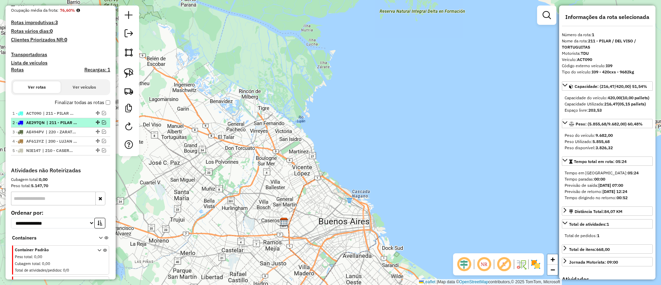
scroll to position [52, 0]
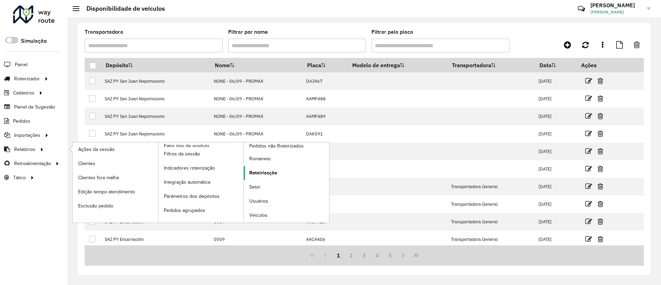
click at [287, 173] on link "Roteirização" at bounding box center [286, 173] width 85 height 14
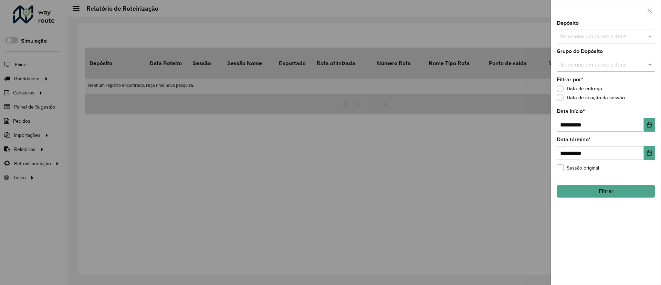
click at [599, 38] on input "text" at bounding box center [602, 37] width 88 height 8
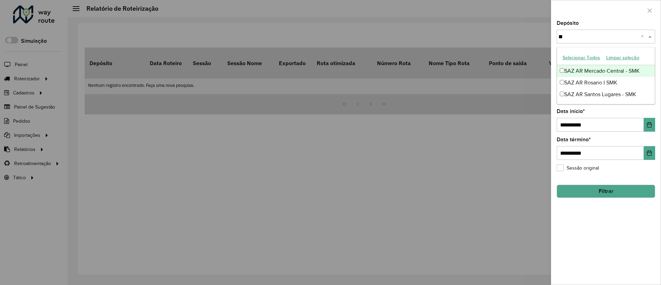
type input "***"
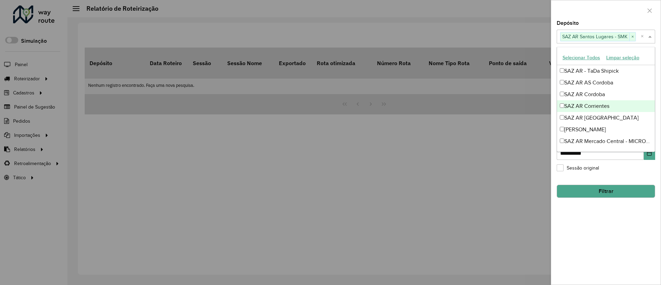
click at [579, 217] on div "**********" at bounding box center [605, 153] width 109 height 264
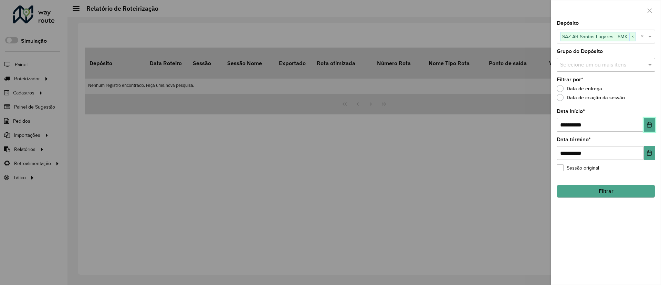
click at [651, 121] on button "Choose Date" at bounding box center [648, 125] width 11 height 14
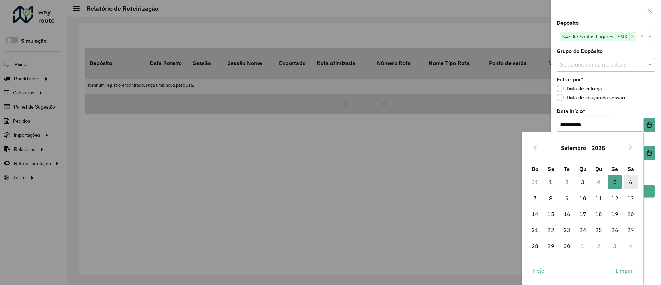
click at [633, 184] on span "6" at bounding box center [630, 182] width 14 height 14
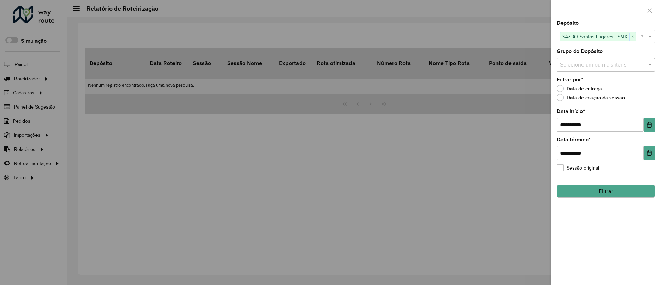
click at [630, 191] on button "Filtrar" at bounding box center [605, 190] width 98 height 13
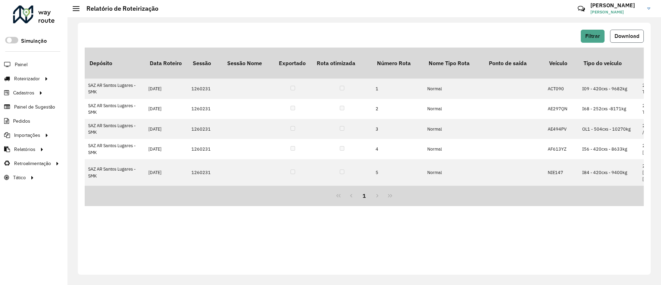
click at [623, 40] on button "Download" at bounding box center [627, 36] width 34 height 13
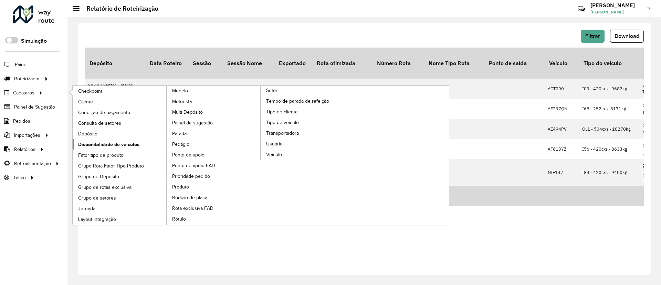
click at [133, 144] on span "Disponibilidade de veículos" at bounding box center [108, 144] width 61 height 7
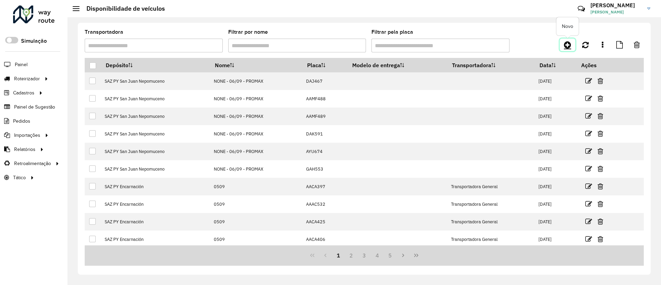
click at [568, 47] on icon at bounding box center [567, 45] width 7 height 8
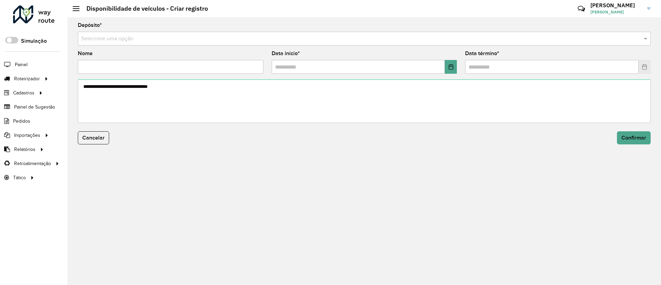
click at [266, 38] on input "text" at bounding box center [357, 39] width 552 height 8
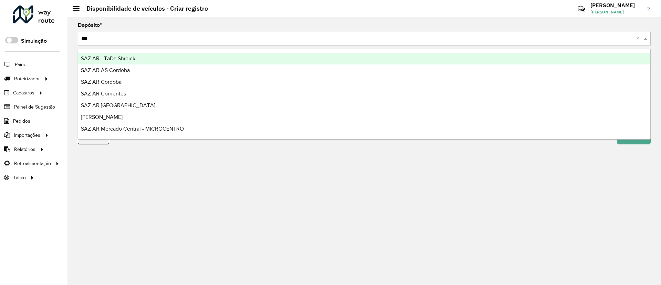
type input "***"
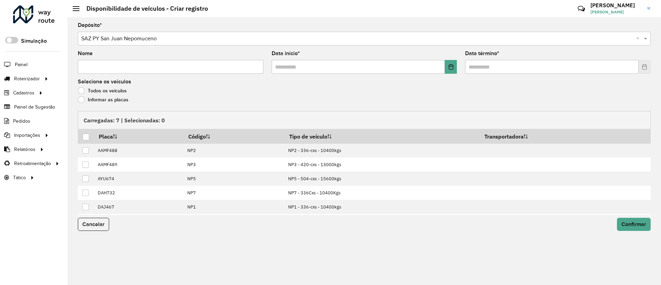
click at [193, 65] on input "Nome" at bounding box center [170, 67] width 185 height 14
type input "**********"
click at [445, 65] on button "Choose Date" at bounding box center [451, 67] width 12 height 14
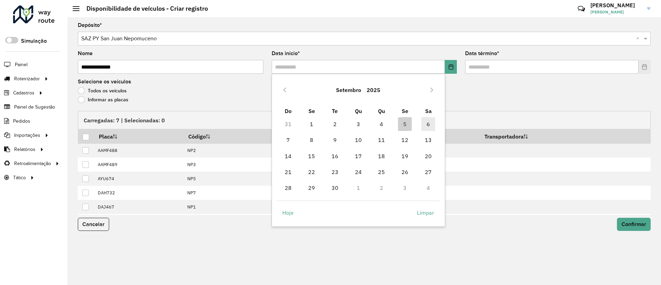
click at [425, 125] on span "6" at bounding box center [428, 124] width 14 height 14
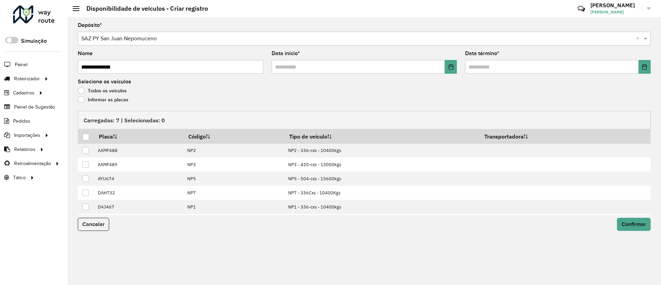
click at [651, 67] on formly-field "Data término *" at bounding box center [558, 65] width 194 height 28
click at [643, 69] on icon "Choose Date" at bounding box center [644, 67] width 4 height 6
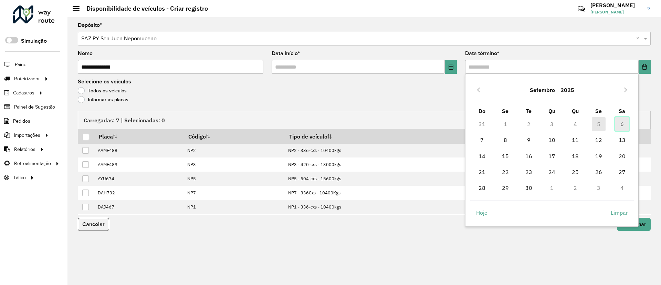
click at [622, 122] on span "6" at bounding box center [622, 124] width 14 height 14
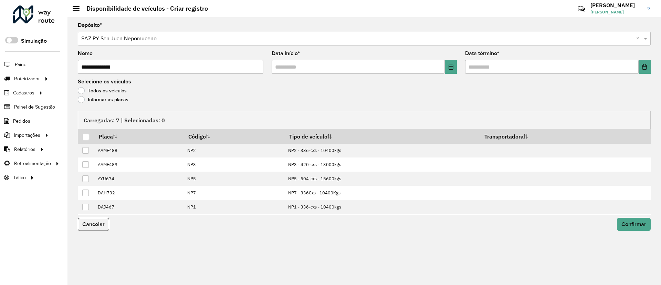
click at [106, 96] on label "Informar as placas" at bounding box center [103, 99] width 51 height 7
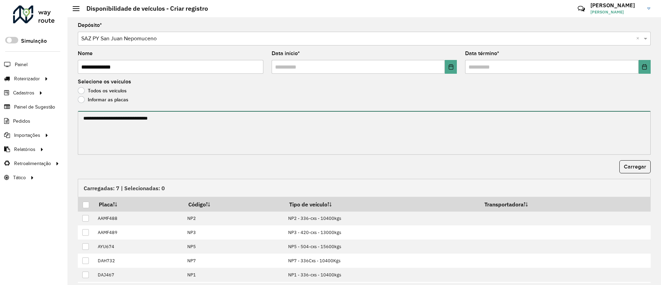
click at [108, 120] on textarea at bounding box center [364, 133] width 573 height 44
paste textarea "****** ******* ******* ****** ****** ******"
type textarea "****** ******* ******* ****** ****** ******"
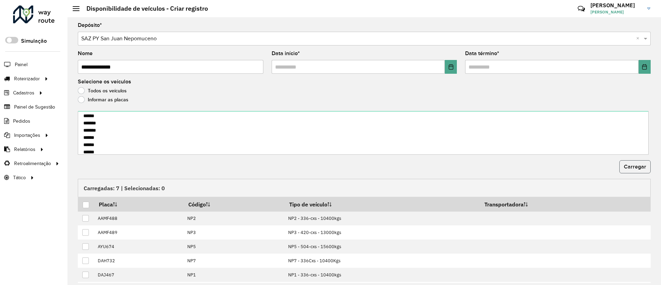
click at [633, 164] on span "Carregar" at bounding box center [634, 166] width 22 height 6
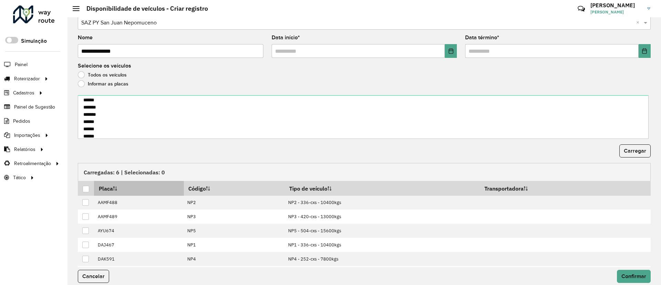
scroll to position [22, 0]
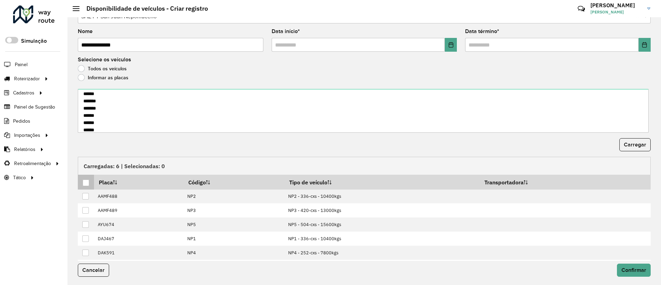
click at [85, 183] on div at bounding box center [86, 182] width 7 height 7
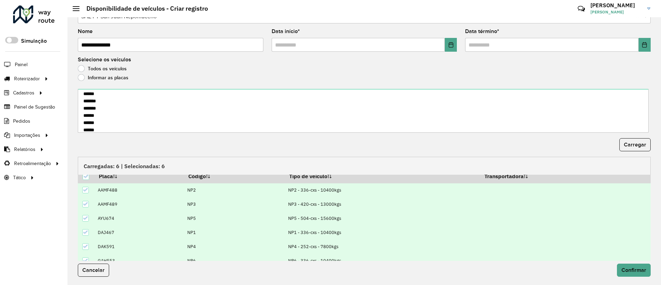
scroll to position [13, 0]
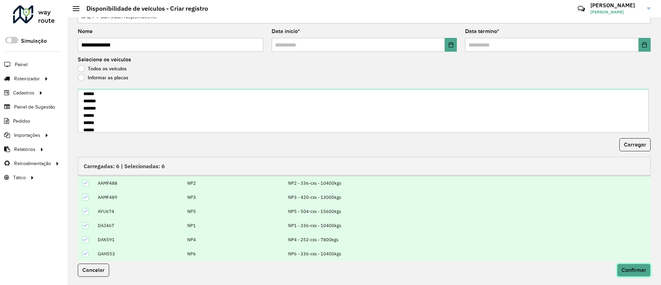
click at [621, 268] on span "Confirmar" at bounding box center [633, 270] width 25 height 6
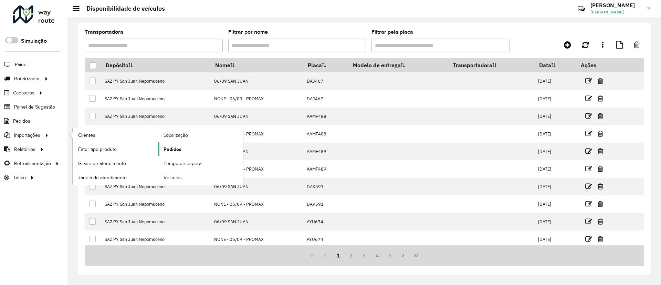
click at [183, 151] on link "Pedidos" at bounding box center [200, 149] width 85 height 14
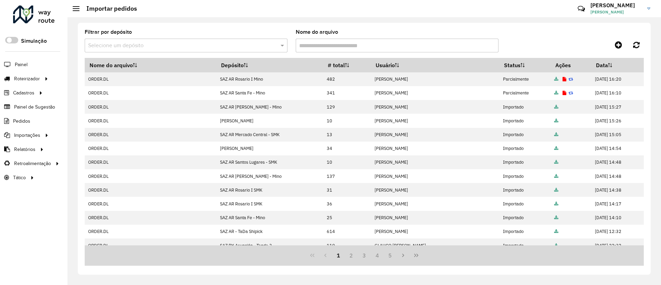
click at [634, 273] on div "Filtrar por depósito Selecione um depósito Nome do arquivo Nome do arquivo Depó…" at bounding box center [364, 149] width 573 height 252
click at [619, 39] on link at bounding box center [617, 45] width 15 height 12
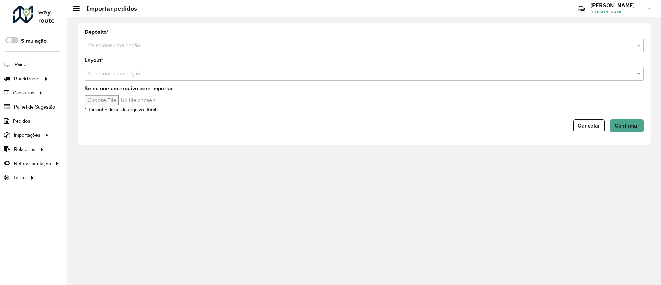
click at [419, 41] on div "Selecione uma opção" at bounding box center [364, 46] width 559 height 14
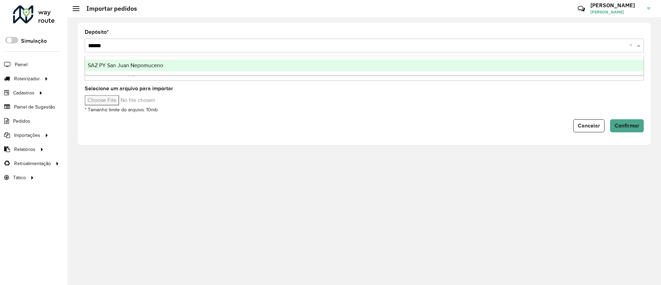
type input "*******"
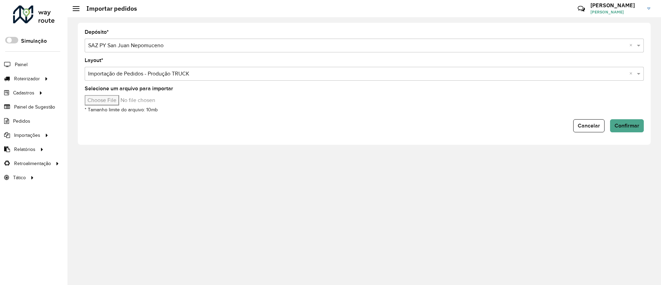
click at [86, 98] on input "Selecione um arquivo para importar" at bounding box center [143, 100] width 117 height 10
type input "**********"
click at [620, 124] on span "Confirmar" at bounding box center [626, 125] width 25 height 6
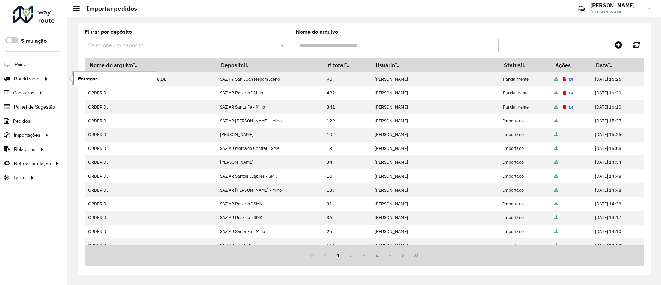
click at [99, 72] on link "Entregas" at bounding box center [115, 79] width 84 height 14
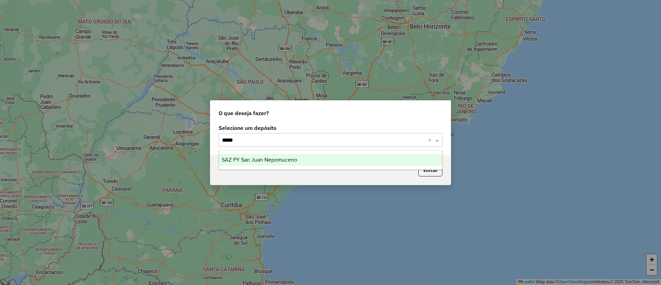
type input "******"
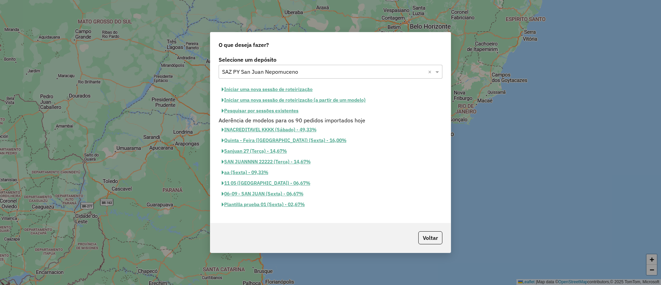
click at [260, 90] on button "Iniciar uma nova sessão de roteirização" at bounding box center [266, 89] width 97 height 11
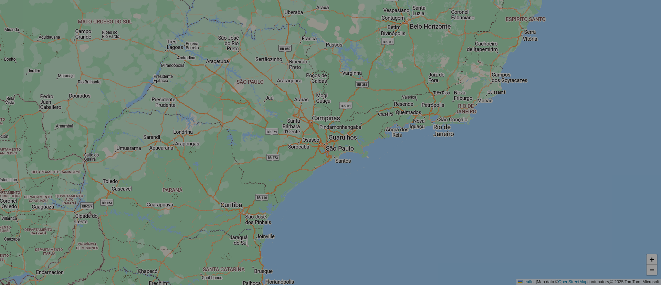
select select "*"
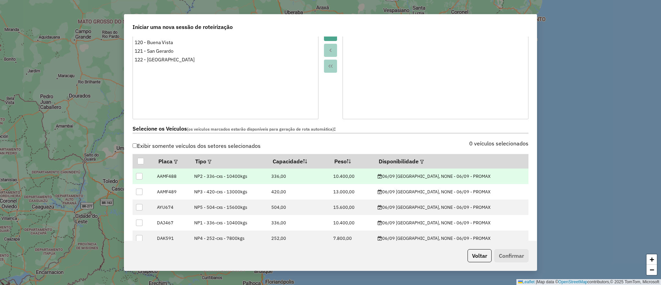
scroll to position [155, 0]
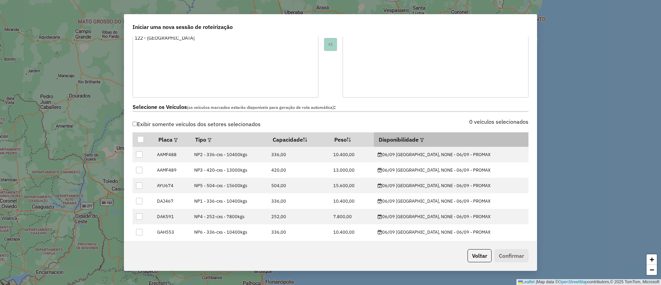
click at [424, 138] on em at bounding box center [422, 140] width 4 height 4
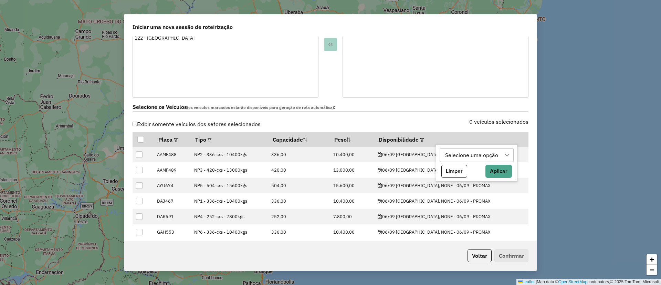
click at [450, 148] on div "Selecione uma opção" at bounding box center [476, 155] width 74 height 14
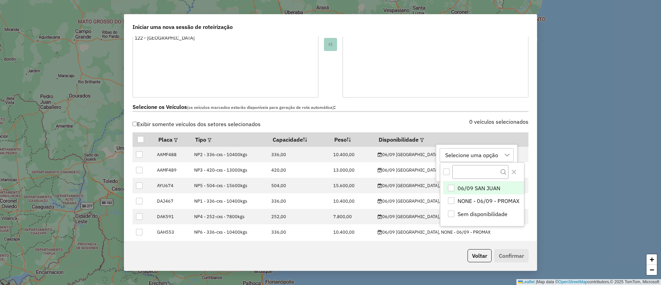
click at [472, 186] on span "06/09 SAN JUAN" at bounding box center [478, 188] width 43 height 8
click at [506, 171] on input "text" at bounding box center [480, 171] width 56 height 13
click at [509, 171] on button "Close" at bounding box center [513, 171] width 11 height 11
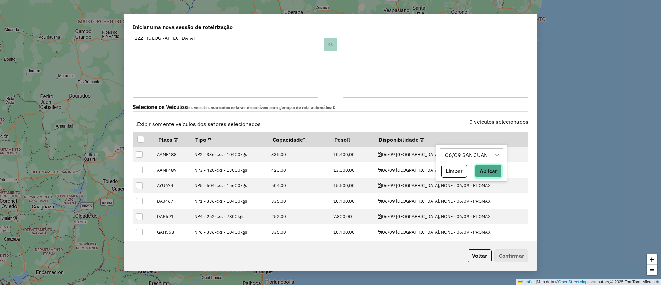
click at [494, 168] on button "Aplicar" at bounding box center [488, 170] width 26 height 13
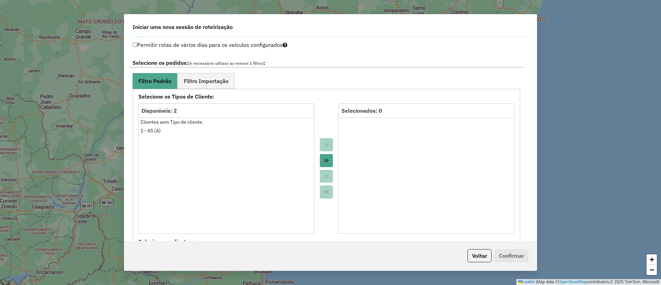
scroll to position [361, 0]
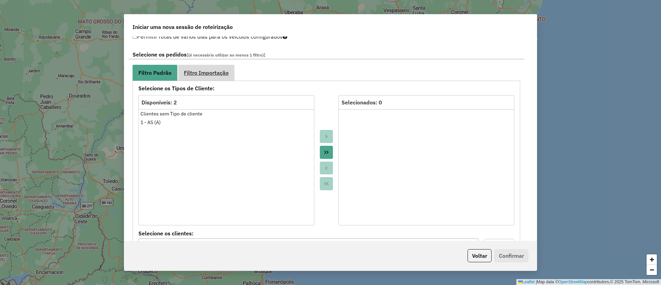
click at [201, 72] on span "Filtro Importação" at bounding box center [206, 73] width 45 height 6
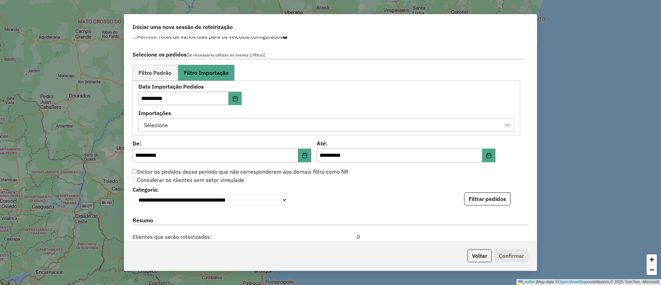
click at [204, 126] on div "Selecione" at bounding box center [320, 124] width 359 height 13
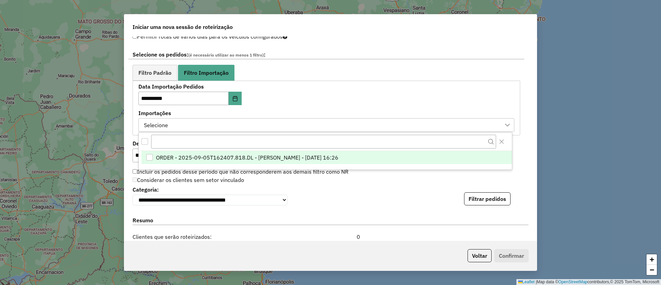
scroll to position [5, 31]
click at [200, 160] on span "ORDER - 2025-09-05T162407.818.DL - BARBARA PAULOSSI BERTO - 05/09/2025 16:26" at bounding box center [247, 157] width 182 height 8
click at [479, 205] on button "Filtrar pedidos" at bounding box center [487, 198] width 46 height 13
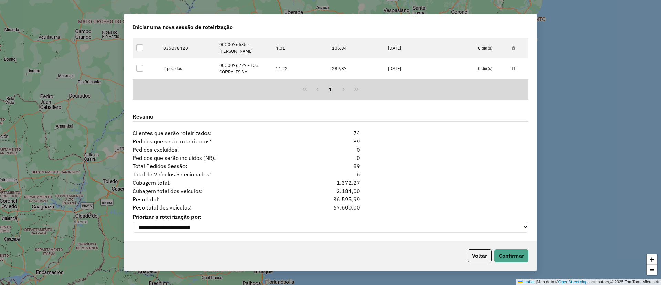
scroll to position [610, 0]
click at [528, 253] on div "Voltar Confirmar" at bounding box center [330, 255] width 412 height 30
click at [522, 253] on button "Confirmar" at bounding box center [511, 255] width 34 height 13
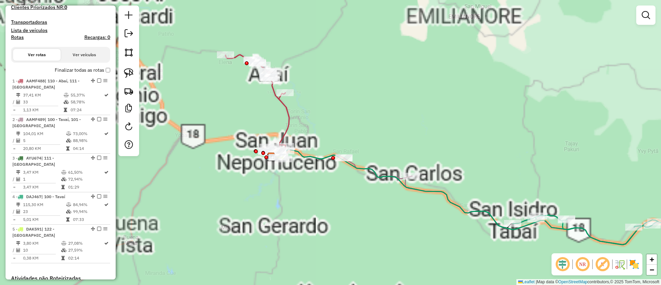
scroll to position [206, 0]
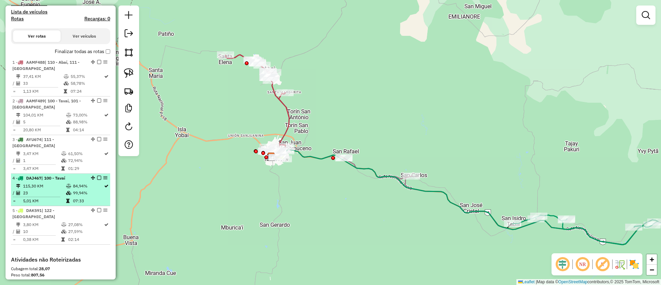
click at [98, 175] on em at bounding box center [99, 177] width 4 height 4
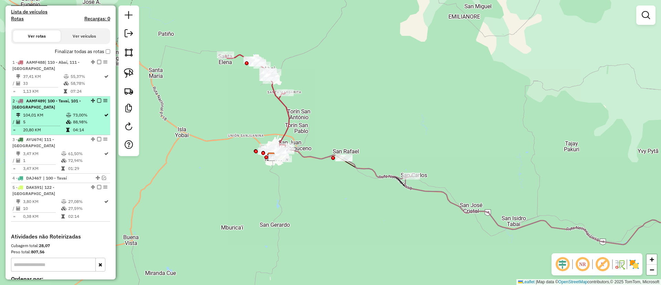
click at [89, 121] on td "88,98%" at bounding box center [88, 121] width 31 height 7
select select "**********"
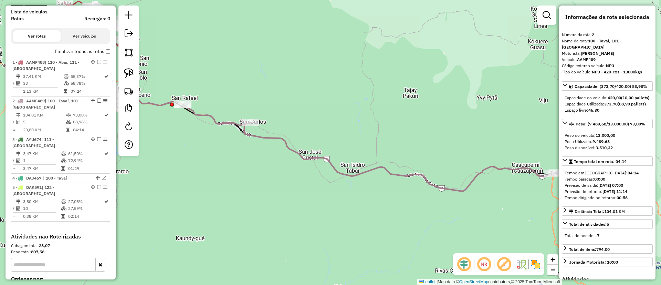
drag, startPoint x: 208, startPoint y: 176, endPoint x: 391, endPoint y: 178, distance: 182.7
click at [391, 178] on div "Janela de atendimento Grade de atendimento Capacidade Transportadoras Veículos …" at bounding box center [330, 142] width 661 height 285
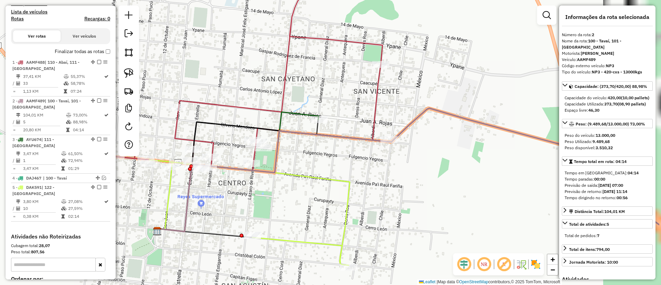
drag, startPoint x: 401, startPoint y: 178, endPoint x: 333, endPoint y: 156, distance: 71.8
click at [333, 156] on div "Janela de atendimento Grade de atendimento Capacidade Transportadoras Veículos …" at bounding box center [330, 142] width 661 height 285
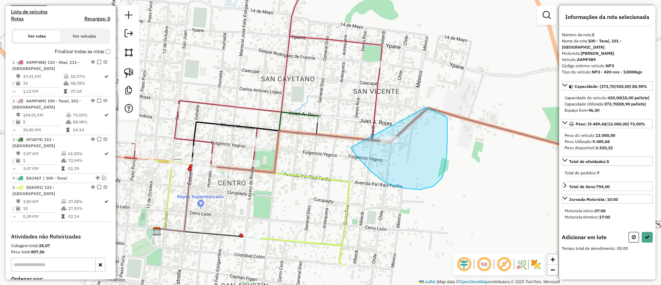
drag, startPoint x: 433, startPoint y: 186, endPoint x: 426, endPoint y: 107, distance: 79.1
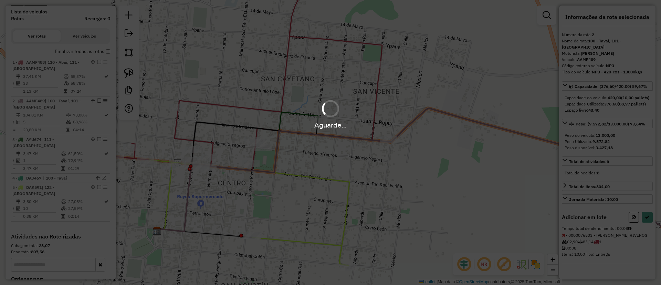
select select "**********"
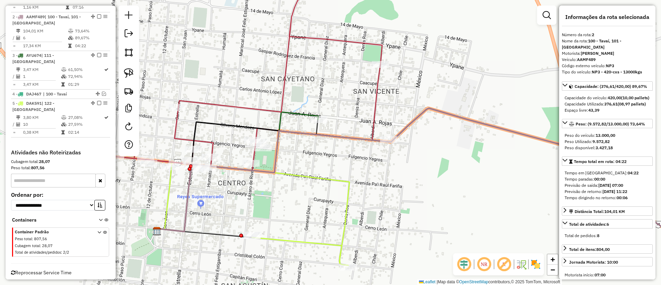
scroll to position [290, 0]
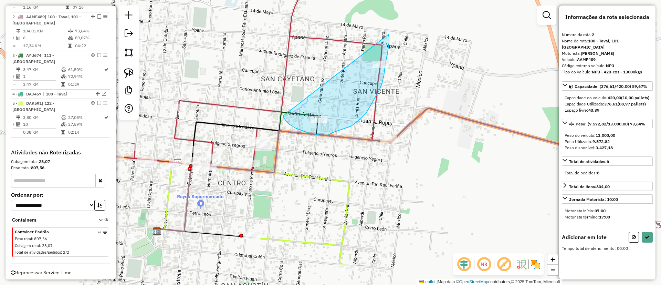
drag, startPoint x: 283, startPoint y: 117, endPoint x: 382, endPoint y: 26, distance: 133.9
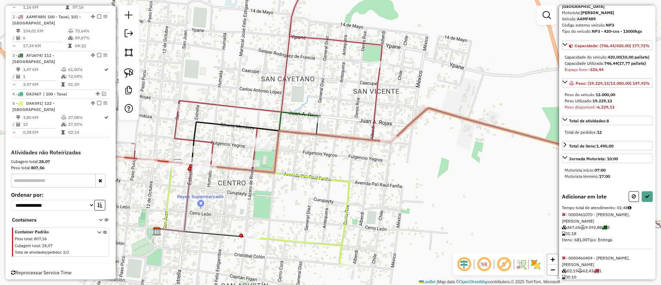
scroll to position [80, 0]
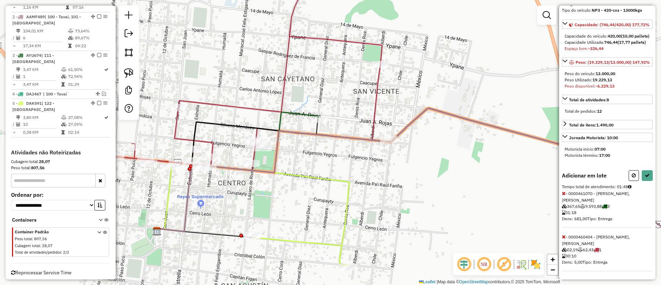
click at [563, 192] on icon at bounding box center [563, 193] width 4 height 5
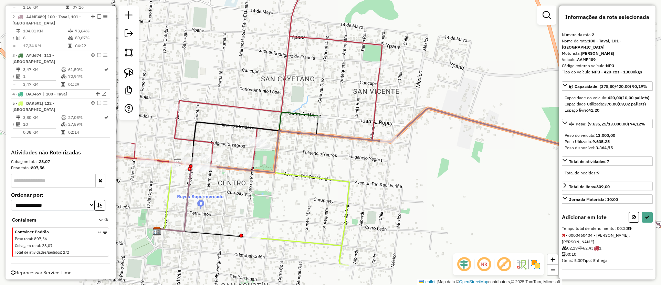
select select "**********"
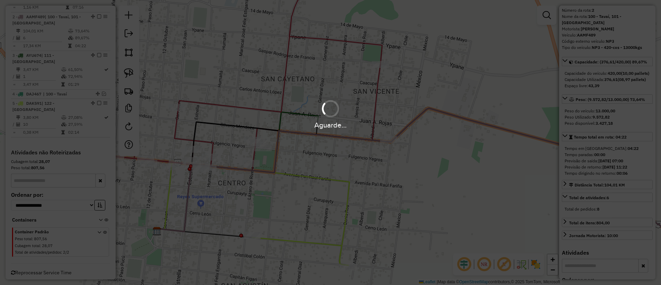
scroll to position [80, 0]
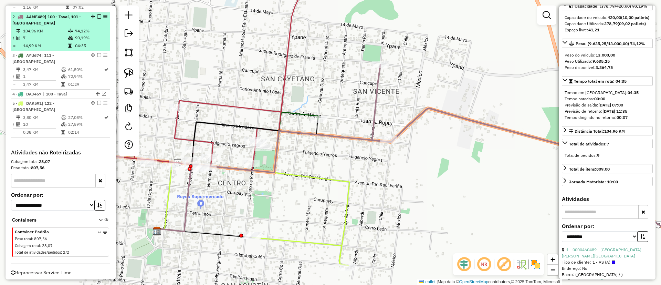
click at [97, 17] on em at bounding box center [99, 16] width 4 height 4
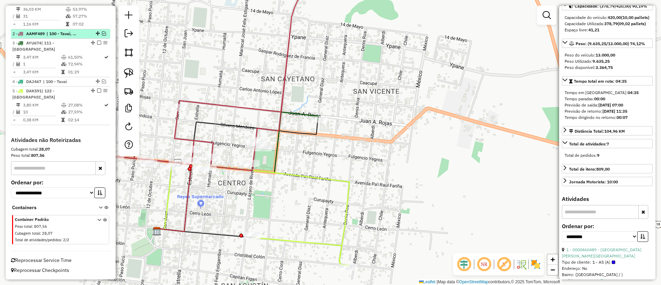
scroll to position [261, 0]
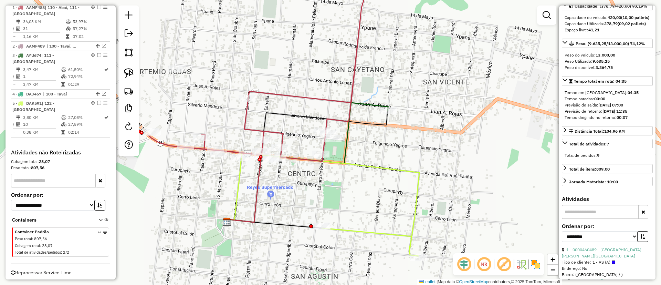
drag, startPoint x: 241, startPoint y: 69, endPoint x: 330, endPoint y: 57, distance: 89.5
click at [330, 57] on div "Janela de atendimento Grade de atendimento Capacidade Transportadoras Veículos …" at bounding box center [330, 142] width 661 height 285
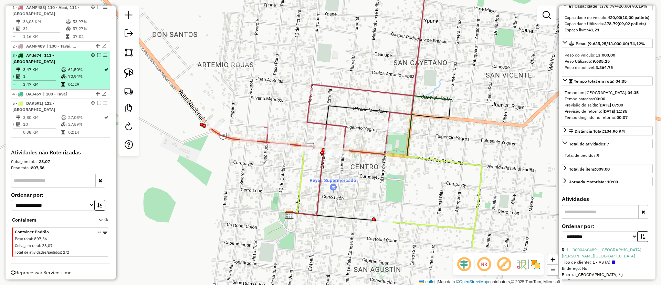
click at [73, 73] on td "72,94%" at bounding box center [86, 76] width 36 height 7
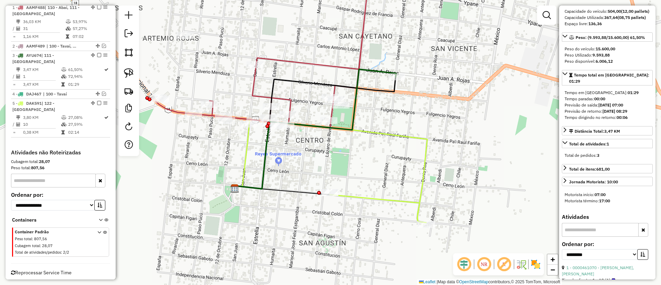
scroll to position [0, 0]
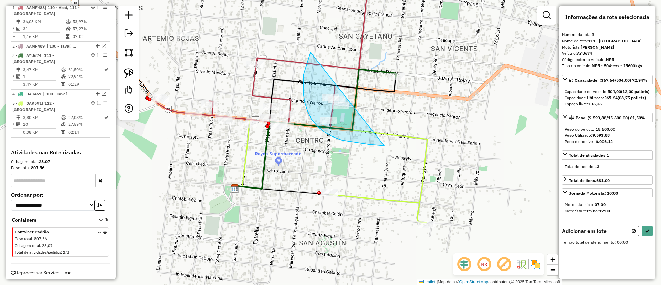
drag, startPoint x: 303, startPoint y: 75, endPoint x: 416, endPoint y: 87, distance: 113.8
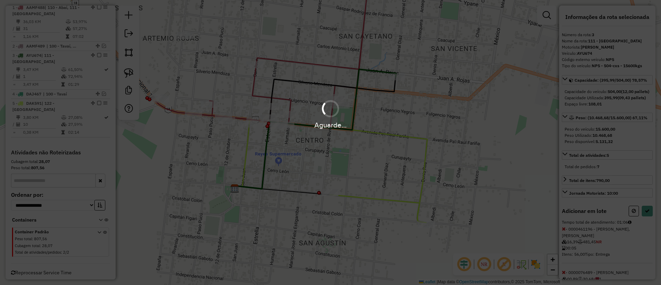
select select "**********"
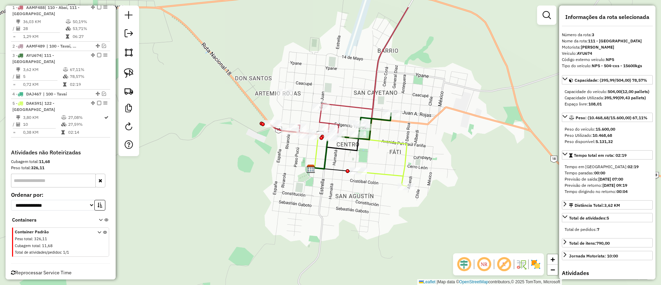
drag, startPoint x: 334, startPoint y: 51, endPoint x: 341, endPoint y: 88, distance: 37.1
click at [341, 88] on div "Janela de atendimento Grade de atendimento Capacidade Transportadoras Veículos …" at bounding box center [330, 142] width 661 height 285
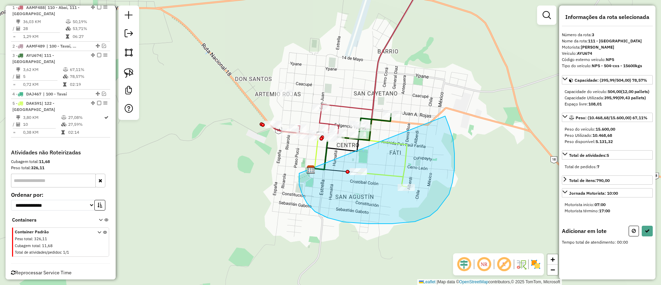
drag, startPoint x: 307, startPoint y: 203, endPoint x: 425, endPoint y: 82, distance: 169.6
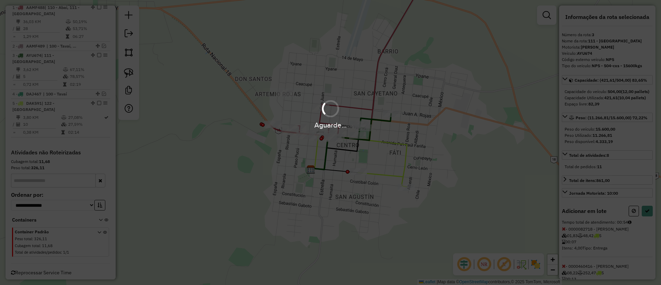
select select "**********"
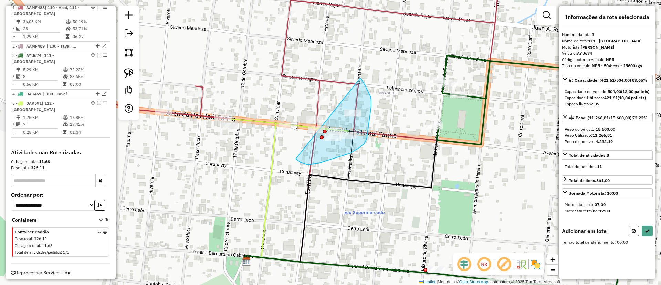
drag, startPoint x: 350, startPoint y: 153, endPoint x: 360, endPoint y: 78, distance: 75.7
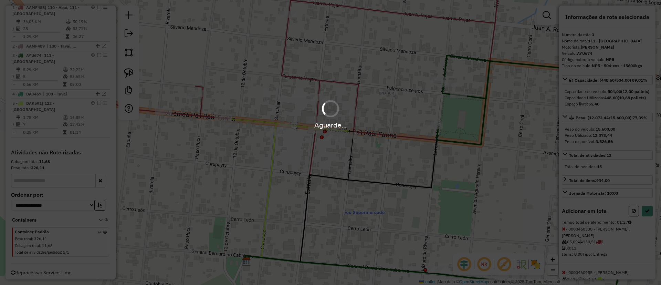
select select "**********"
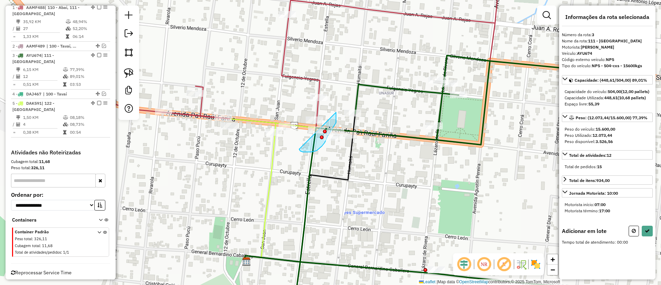
drag, startPoint x: 299, startPoint y: 149, endPoint x: 334, endPoint y: 107, distance: 54.9
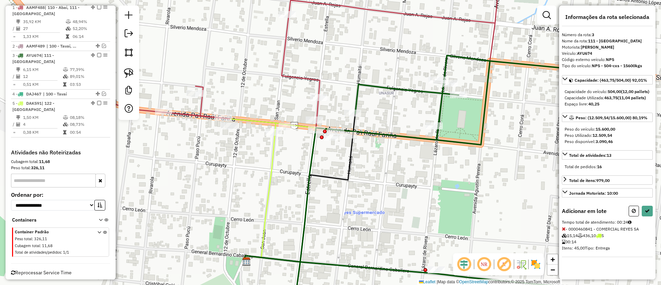
select select "**********"
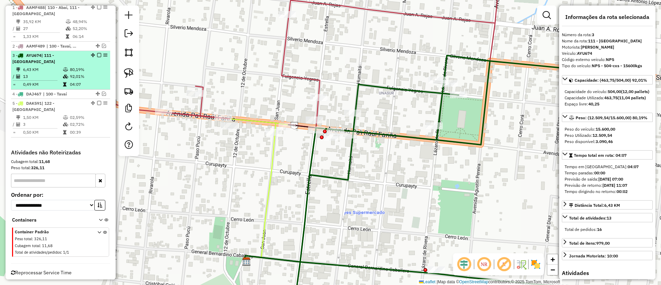
click at [97, 53] on em at bounding box center [99, 55] width 4 height 4
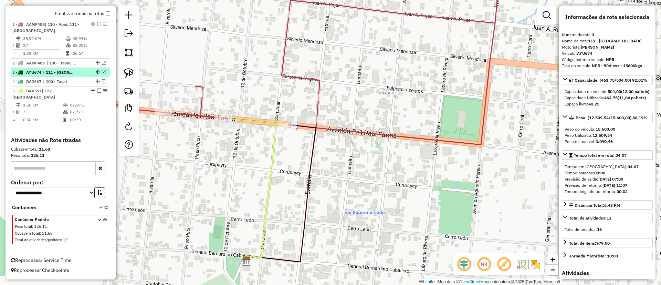
scroll to position [238, 0]
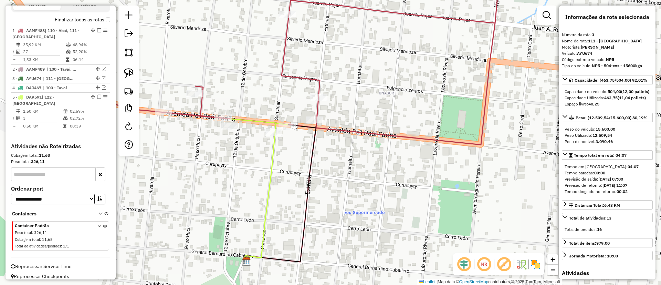
click at [302, 79] on icon at bounding box center [293, 57] width 413 height 173
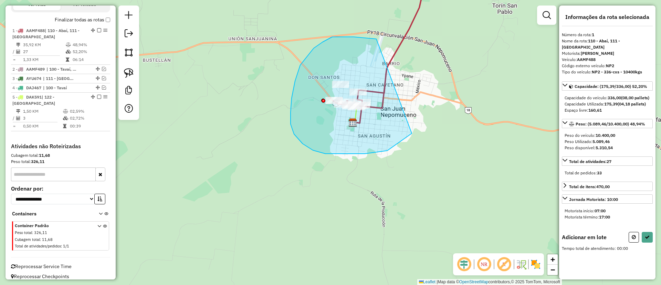
drag, startPoint x: 332, startPoint y: 37, endPoint x: 429, endPoint y: 82, distance: 107.1
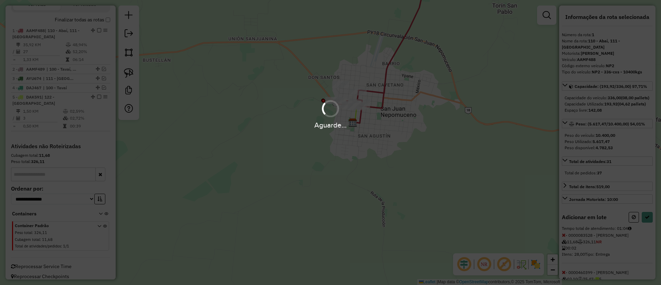
select select "**********"
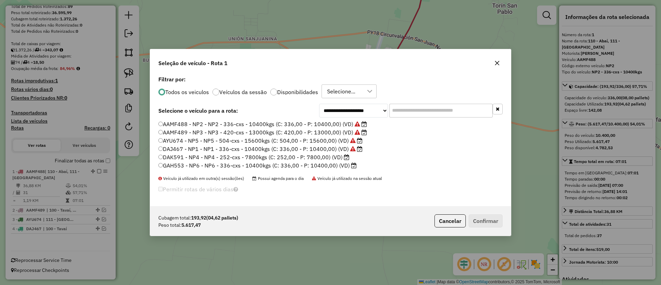
scroll to position [4, 2]
click at [339, 159] on label "DAK591 - NP4 - NP4 - 252-cxs - 7800kgs (C: 252,00 - P: 7800,00) (VD)" at bounding box center [253, 157] width 191 height 8
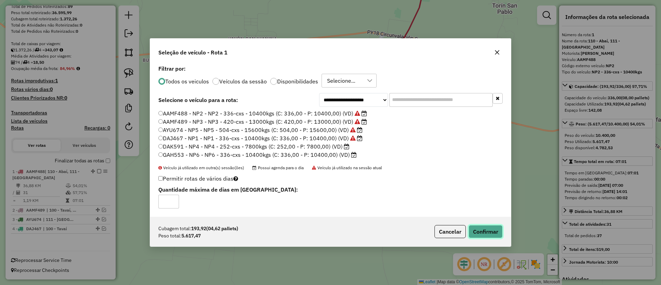
click at [483, 232] on button "Confirmar" at bounding box center [485, 231] width 34 height 13
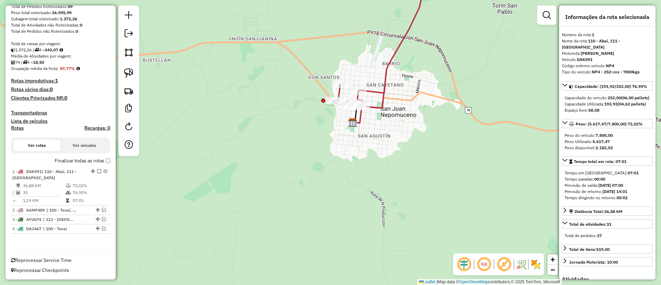
click at [79, 162] on label "Finalizar todas as rotas" at bounding box center [82, 160] width 55 height 7
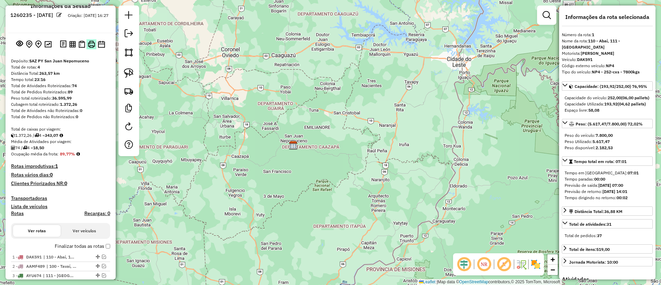
scroll to position [0, 0]
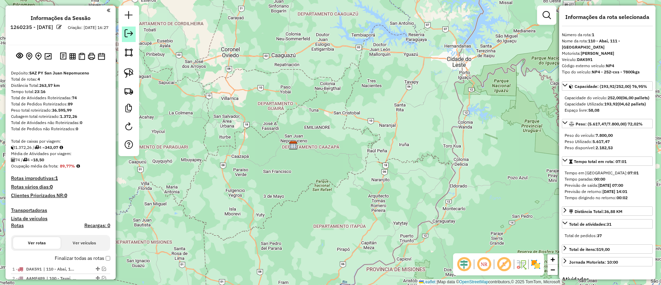
click at [125, 32] on em at bounding box center [129, 33] width 8 height 8
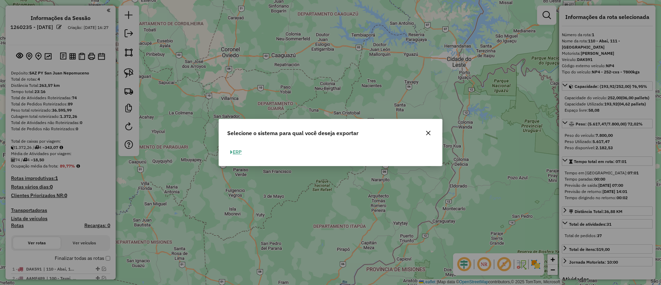
click at [240, 151] on button "ERP" at bounding box center [236, 152] width 18 height 11
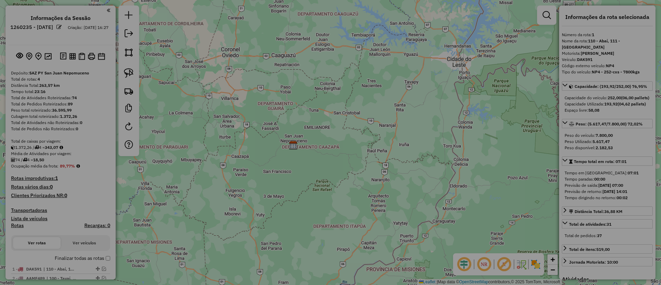
select select "**"
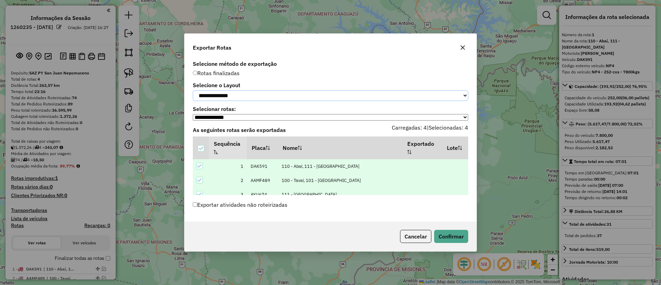
click at [233, 98] on select "**********" at bounding box center [330, 95] width 275 height 11
select select "*********"
click at [193, 90] on select "**********" at bounding box center [330, 95] width 275 height 11
click at [446, 234] on button "Confirmar" at bounding box center [451, 235] width 34 height 13
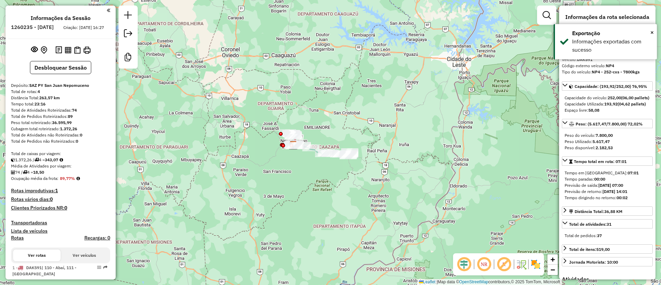
scroll to position [143, 0]
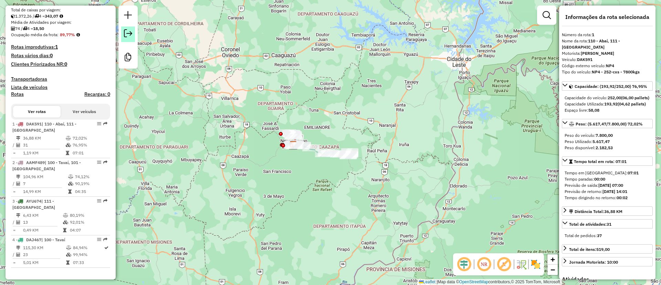
drag, startPoint x: 138, startPoint y: 44, endPoint x: 130, endPoint y: 35, distance: 12.2
click at [130, 35] on em at bounding box center [128, 33] width 8 height 8
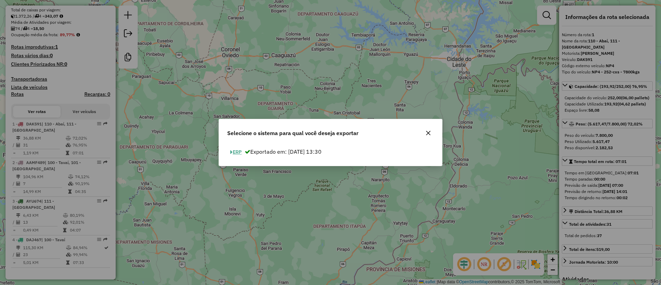
click at [235, 152] on button "ERP" at bounding box center [236, 152] width 18 height 11
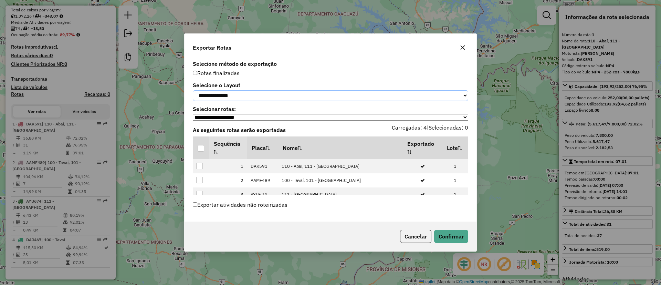
click at [254, 99] on select "**********" at bounding box center [330, 95] width 275 height 11
select select "*********"
click at [193, 90] on select "**********" at bounding box center [330, 95] width 275 height 11
click at [197, 149] on div at bounding box center [200, 148] width 7 height 7
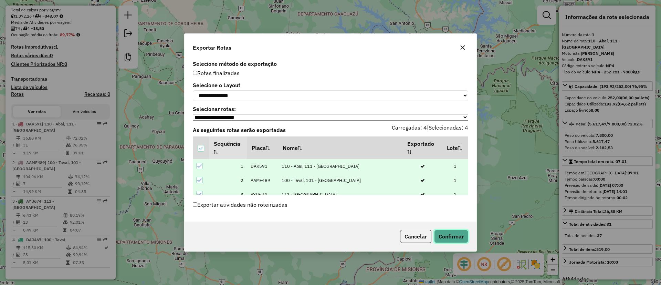
click at [441, 242] on button "Confirmar" at bounding box center [451, 235] width 34 height 13
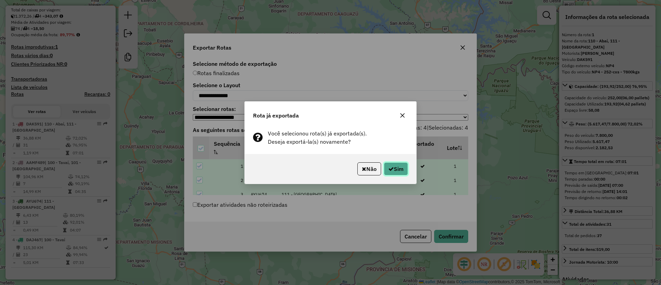
click at [387, 171] on button "Sim" at bounding box center [396, 168] width 24 height 13
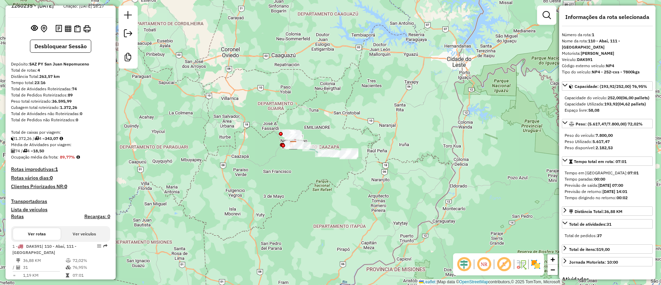
scroll to position [0, 0]
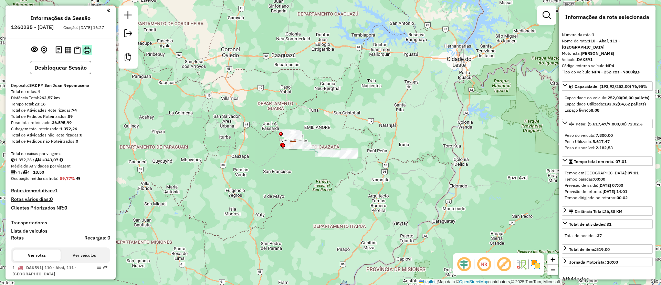
click at [86, 54] on img at bounding box center [86, 49] width 7 height 7
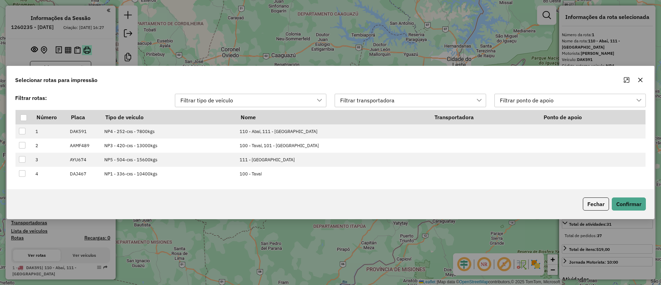
scroll to position [5, 31]
click at [26, 115] on div at bounding box center [23, 117] width 7 height 7
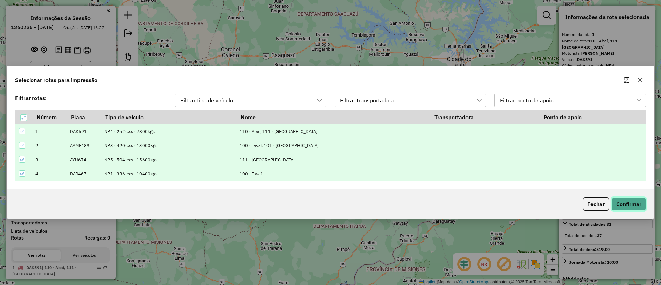
click at [637, 201] on button "Confirmar" at bounding box center [628, 203] width 34 height 13
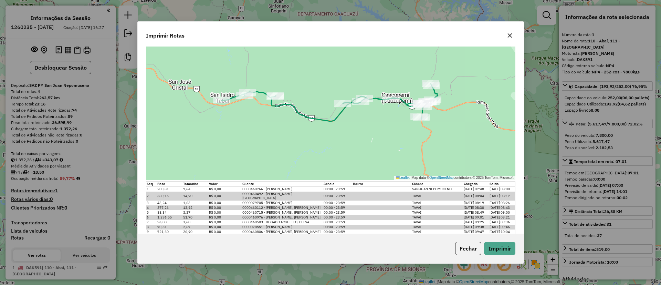
scroll to position [980, 0]
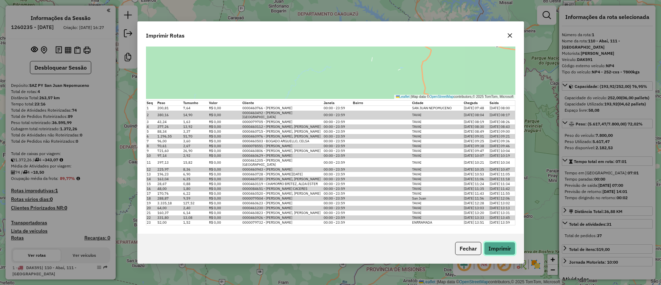
click at [500, 245] on button "Imprimir" at bounding box center [499, 248] width 31 height 13
click at [509, 240] on div "Fechar Imprimir" at bounding box center [331, 248] width 386 height 30
click at [505, 246] on button "Imprimir" at bounding box center [499, 248] width 31 height 13
click at [472, 250] on button "Fechar" at bounding box center [468, 248] width 26 height 13
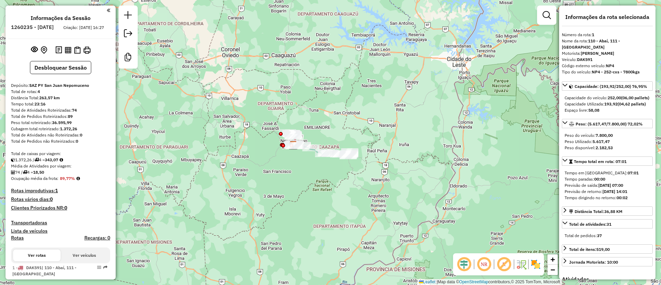
drag, startPoint x: 60, startPoint y: 183, endPoint x: 88, endPoint y: 187, distance: 28.1
click at [88, 181] on div "Ocupação média da frota: 89,77%" at bounding box center [60, 178] width 99 height 6
click at [79, 193] on h4 "Rotas improdutivas: 1" at bounding box center [60, 191] width 99 height 6
click at [65, 181] on strong "89,77%" at bounding box center [67, 177] width 15 height 5
drag, startPoint x: 62, startPoint y: 184, endPoint x: 85, endPoint y: 183, distance: 23.4
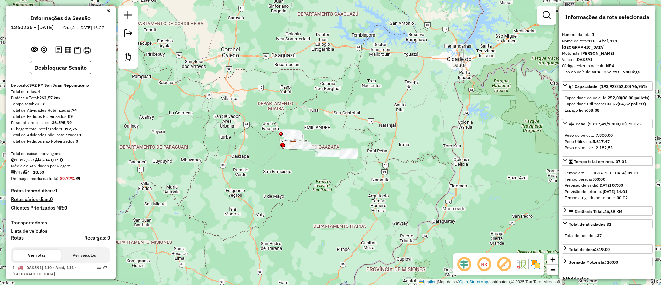
click at [85, 181] on div "Ocupação média da frota: 89,77%" at bounding box center [60, 178] width 99 height 6
copy strong "89,77%"
drag, startPoint x: 72, startPoint y: 116, endPoint x: 81, endPoint y: 114, distance: 9.8
click at [81, 113] on div "Total de Atividades Roteirizadas: 74" at bounding box center [60, 110] width 99 height 6
copy div "74"
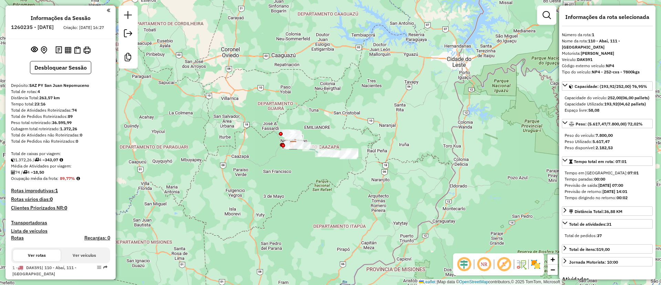
drag, startPoint x: 42, startPoint y: 179, endPoint x: 71, endPoint y: 179, distance: 28.6
click at [71, 175] on div "74 / 4 = 18,50" at bounding box center [60, 172] width 99 height 6
copy strong "18,50"
